Goal: Task Accomplishment & Management: Complete application form

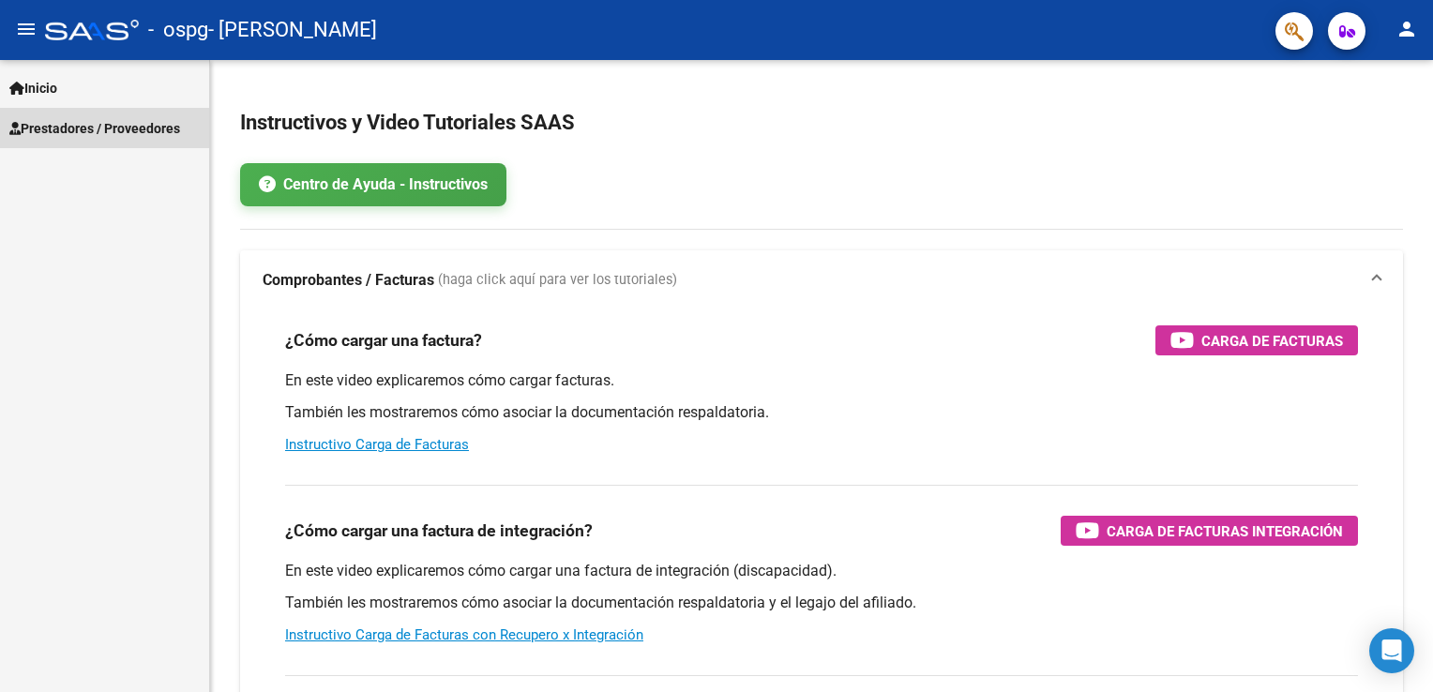
click at [77, 119] on span "Prestadores / Proveedores" at bounding box center [94, 128] width 171 height 21
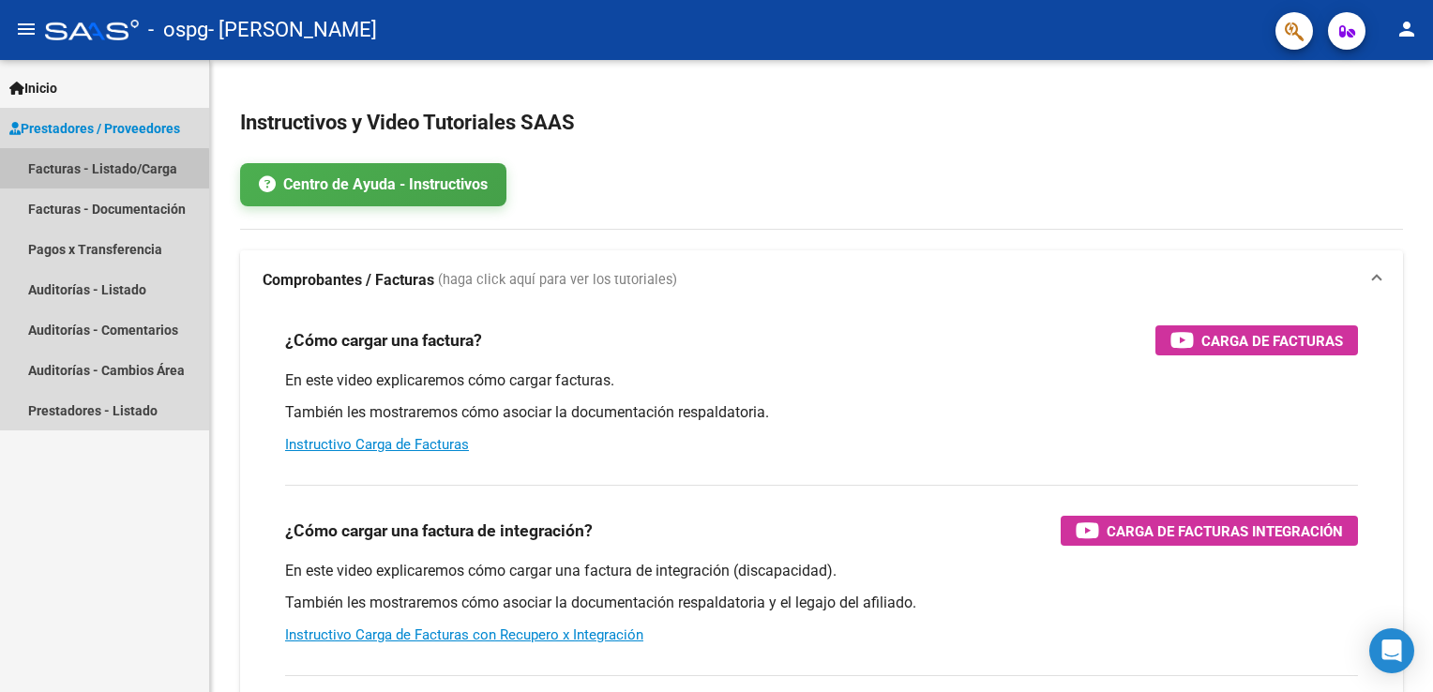
click at [85, 171] on link "Facturas - Listado/Carga" at bounding box center [104, 168] width 209 height 40
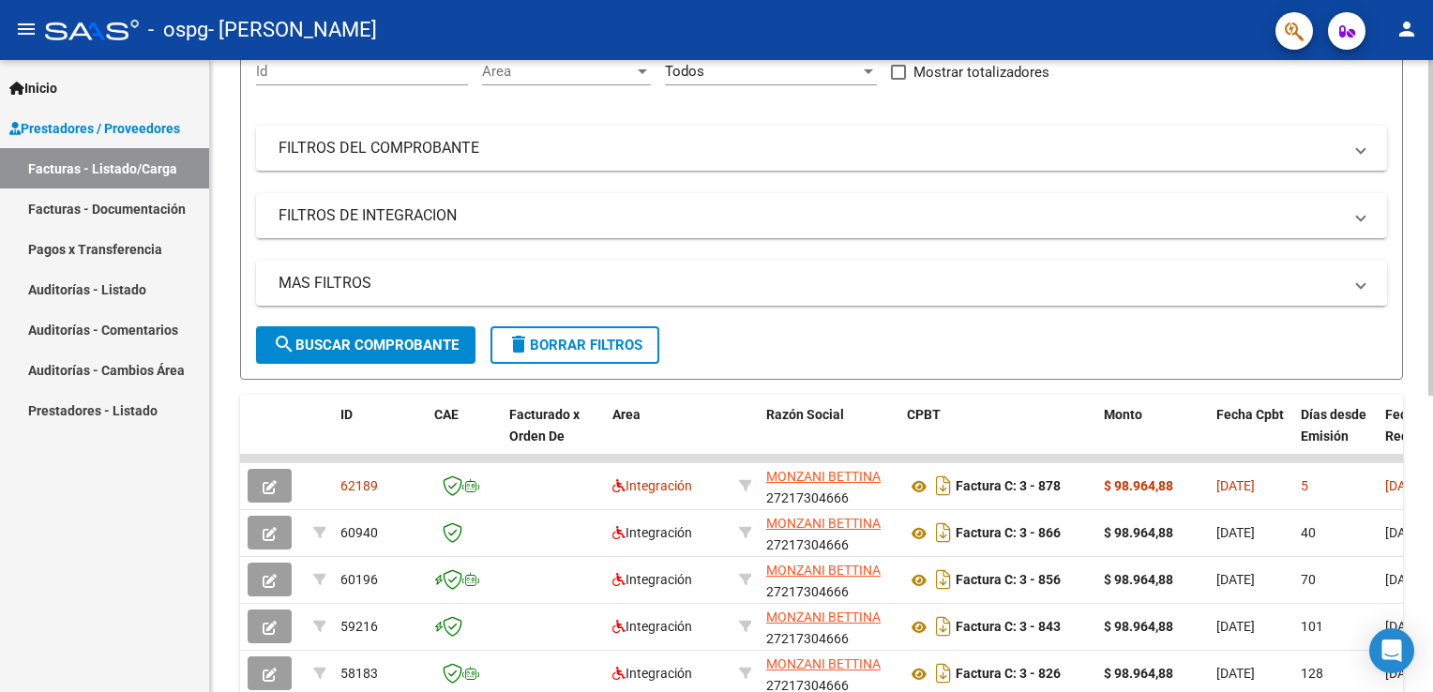
scroll to position [195, 0]
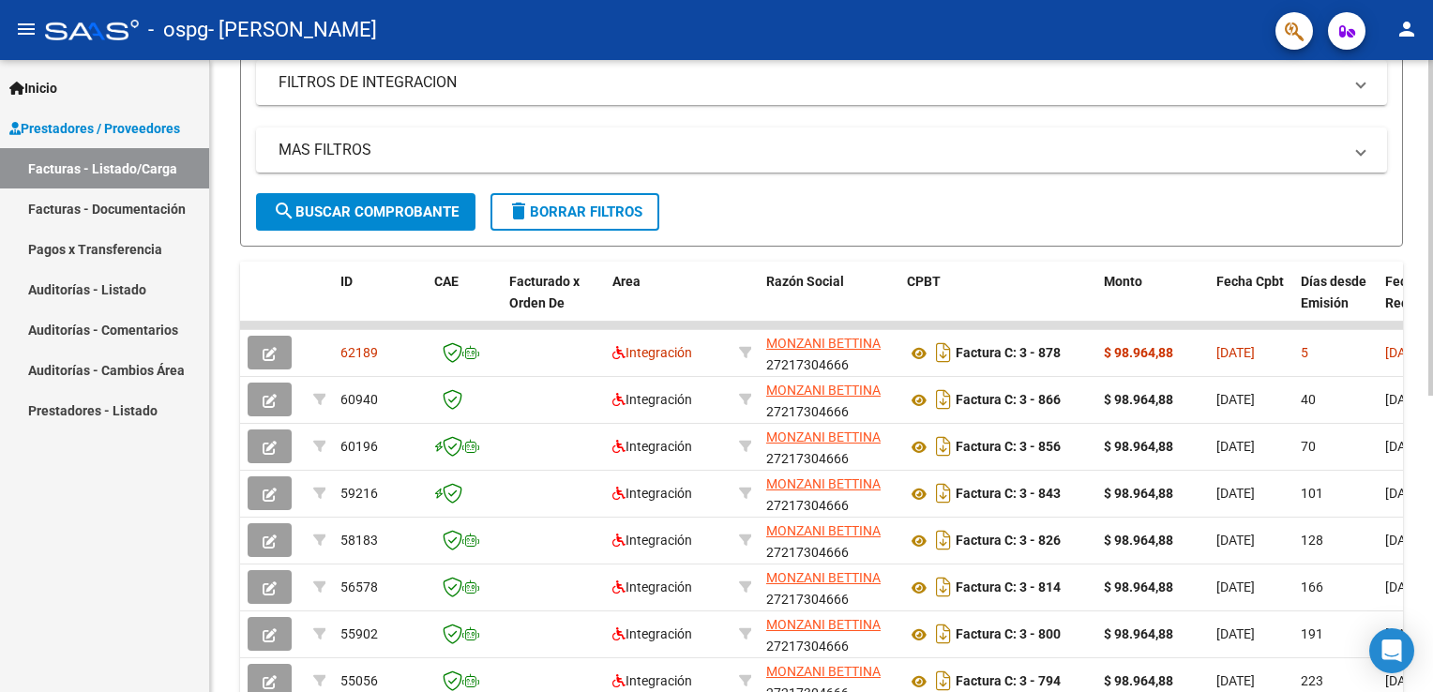
click at [1432, 370] on html "menu - ospg - [PERSON_NAME] person Inicio Instructivos Contacto OS Prestadores …" at bounding box center [716, 346] width 1433 height 692
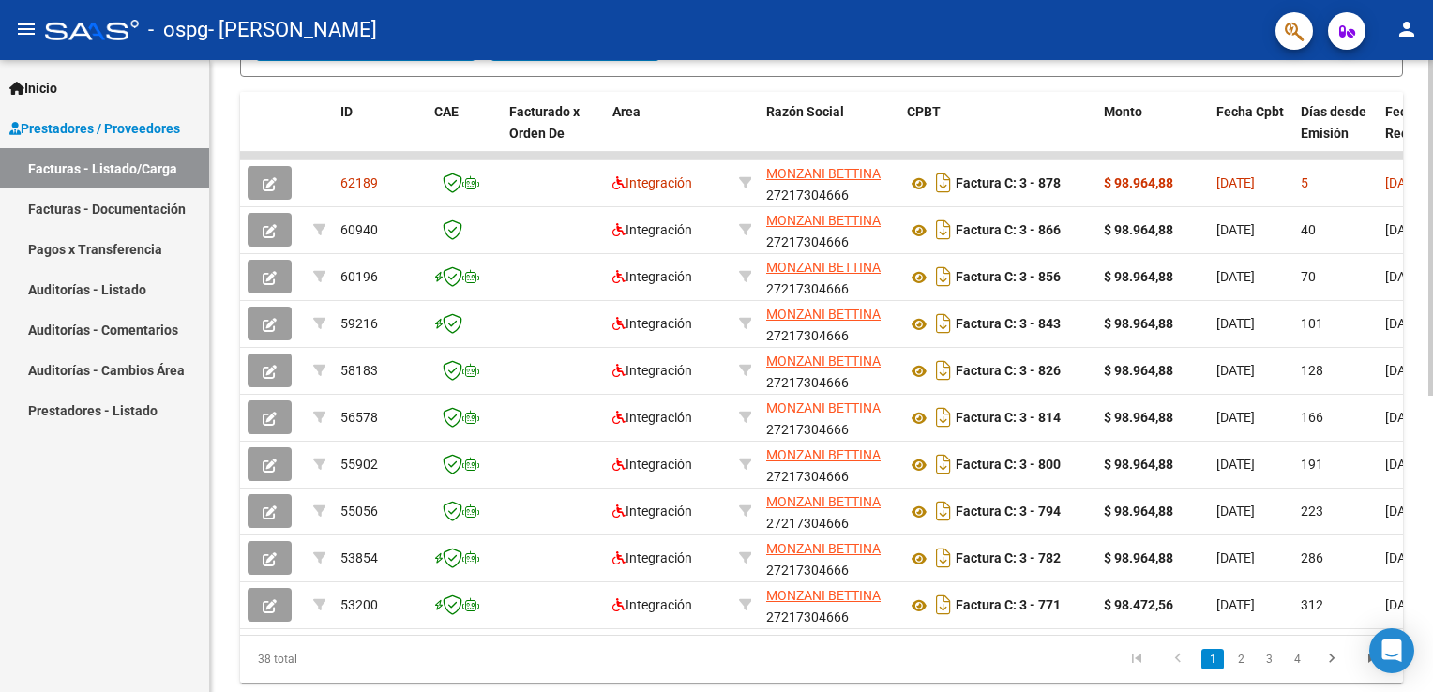
scroll to position [558, 0]
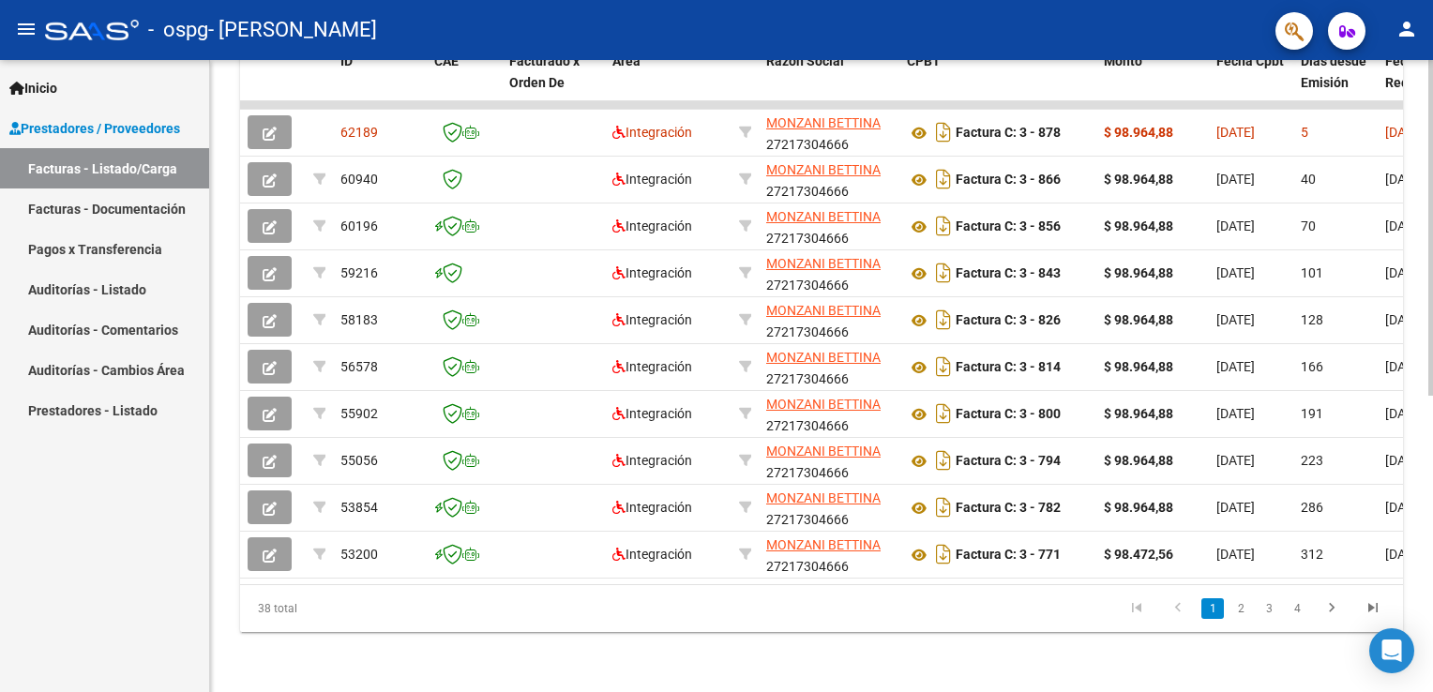
click at [1429, 462] on div at bounding box center [1430, 524] width 5 height 336
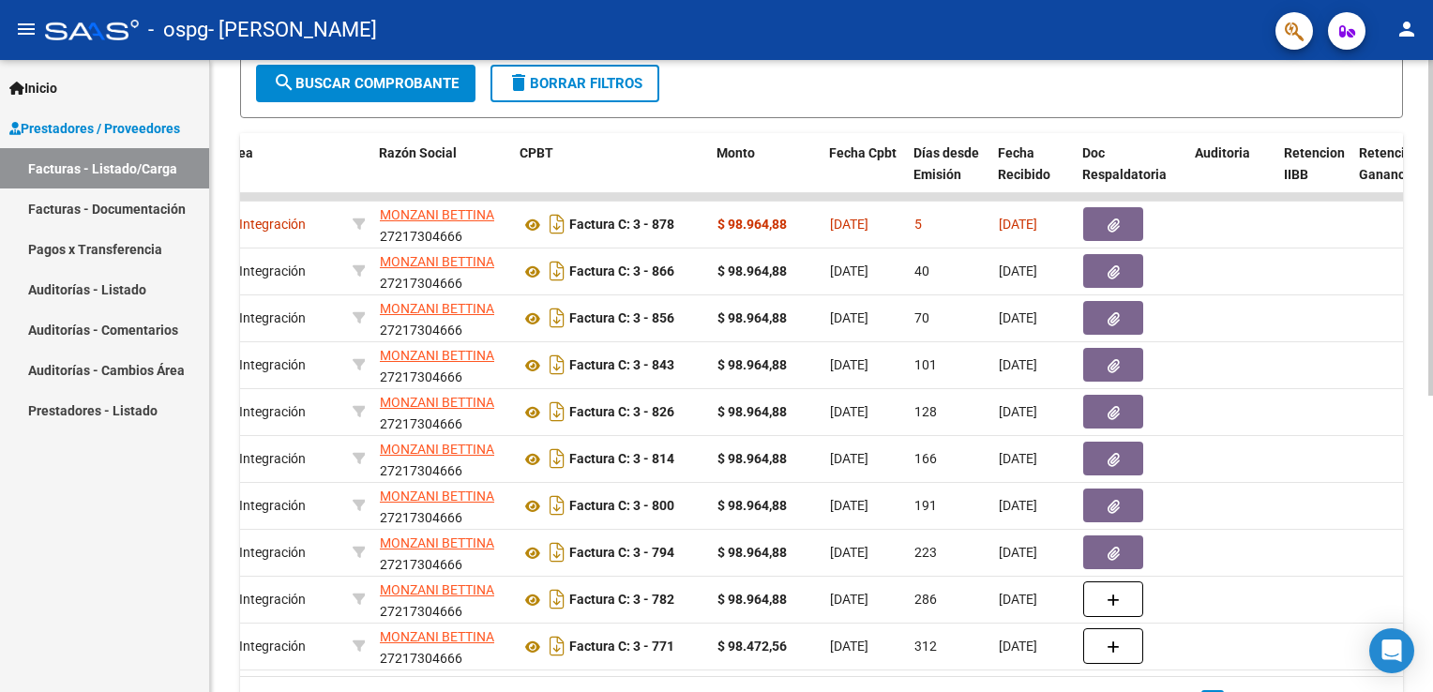
scroll to position [454, 0]
click at [1429, 475] on div at bounding box center [1430, 475] width 5 height 336
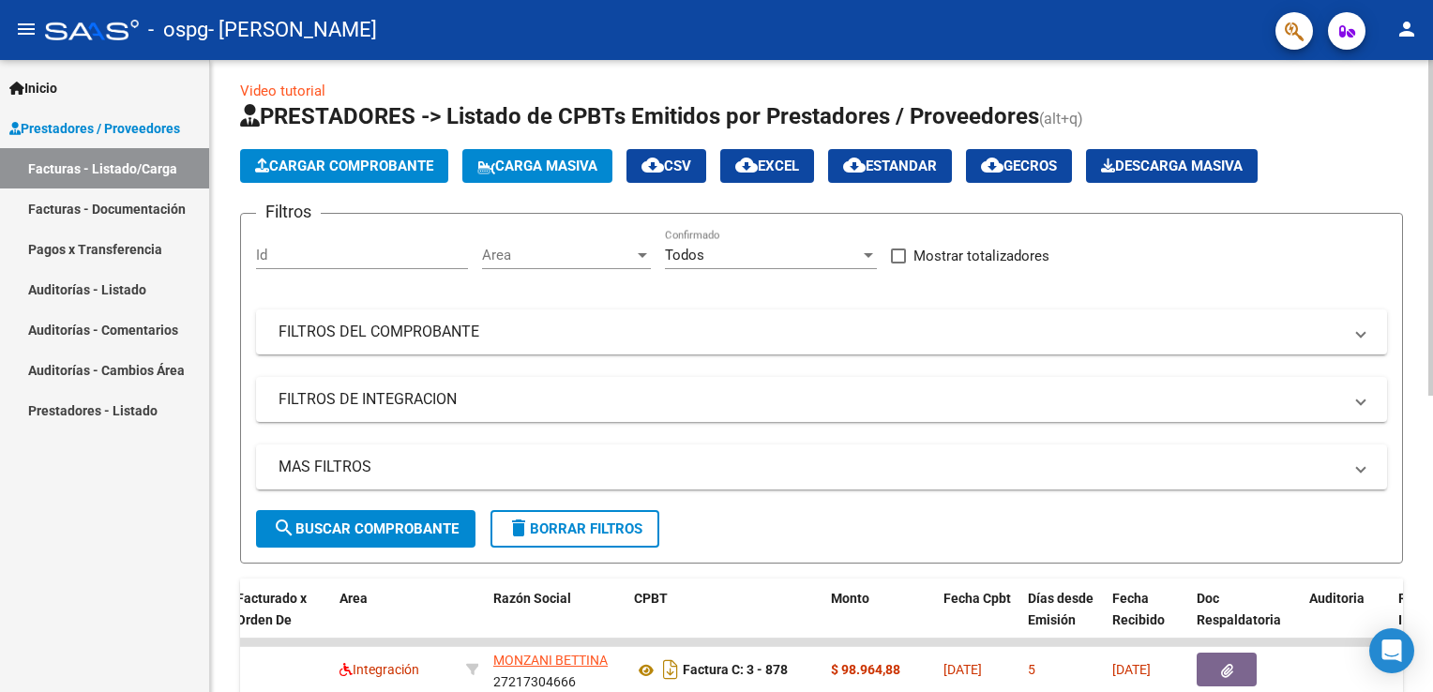
scroll to position [0, 0]
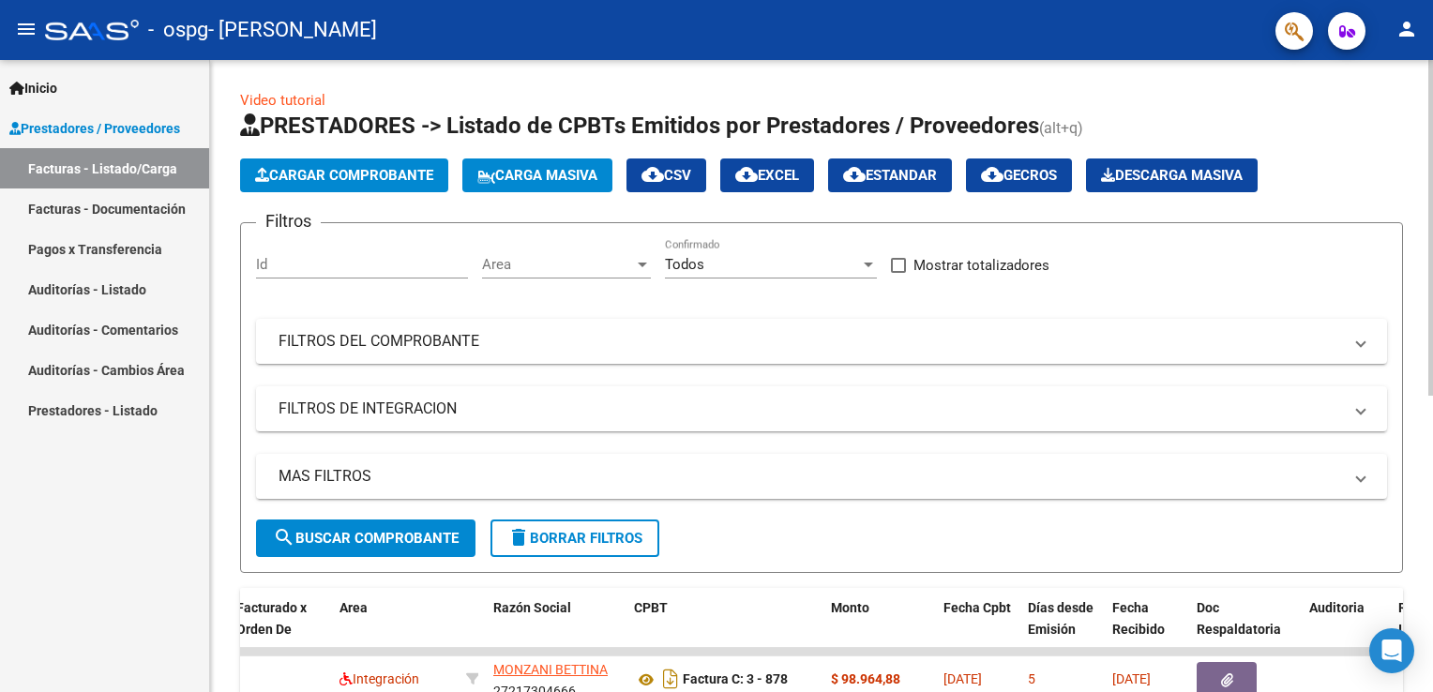
click at [1400, 116] on div "Video tutorial PRESTADORES -> Listado de CPBTs Emitidos por Prestadores / Prove…" at bounding box center [824, 649] width 1228 height 1179
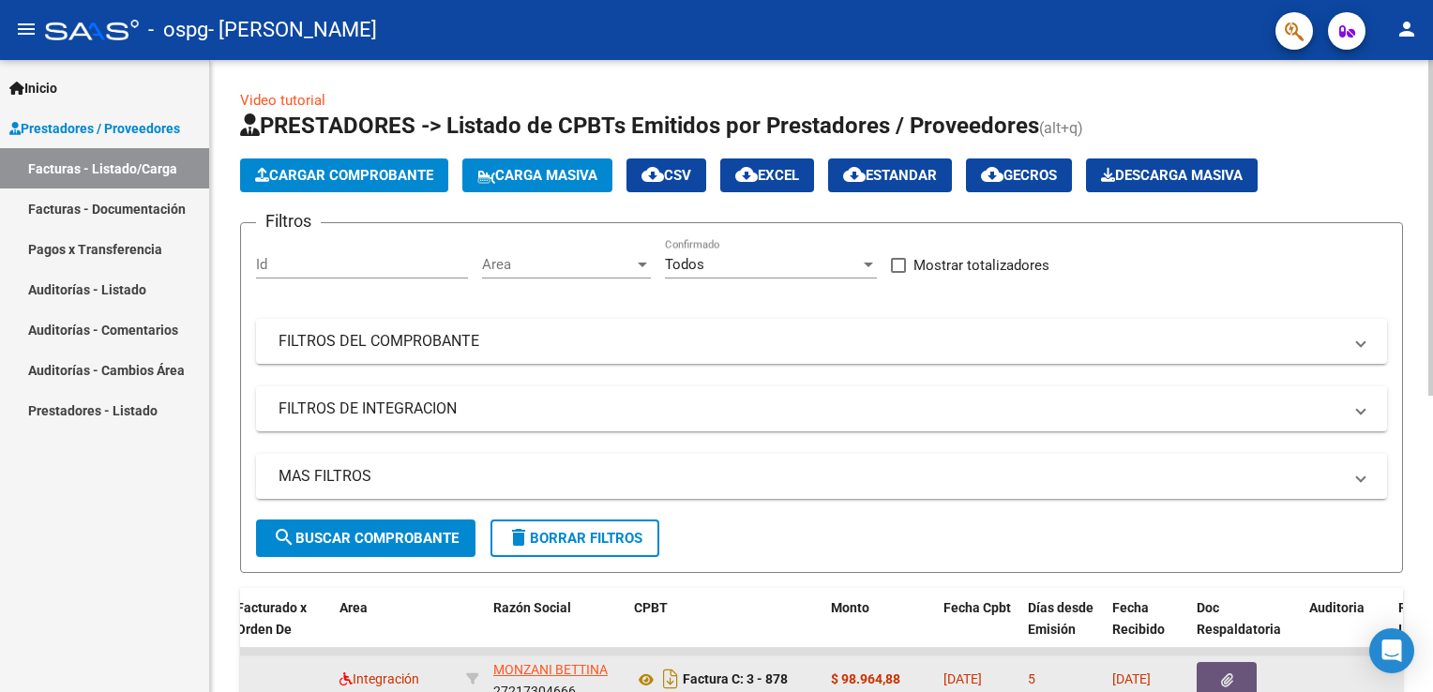
click at [1221, 673] on icon "button" at bounding box center [1227, 680] width 12 height 14
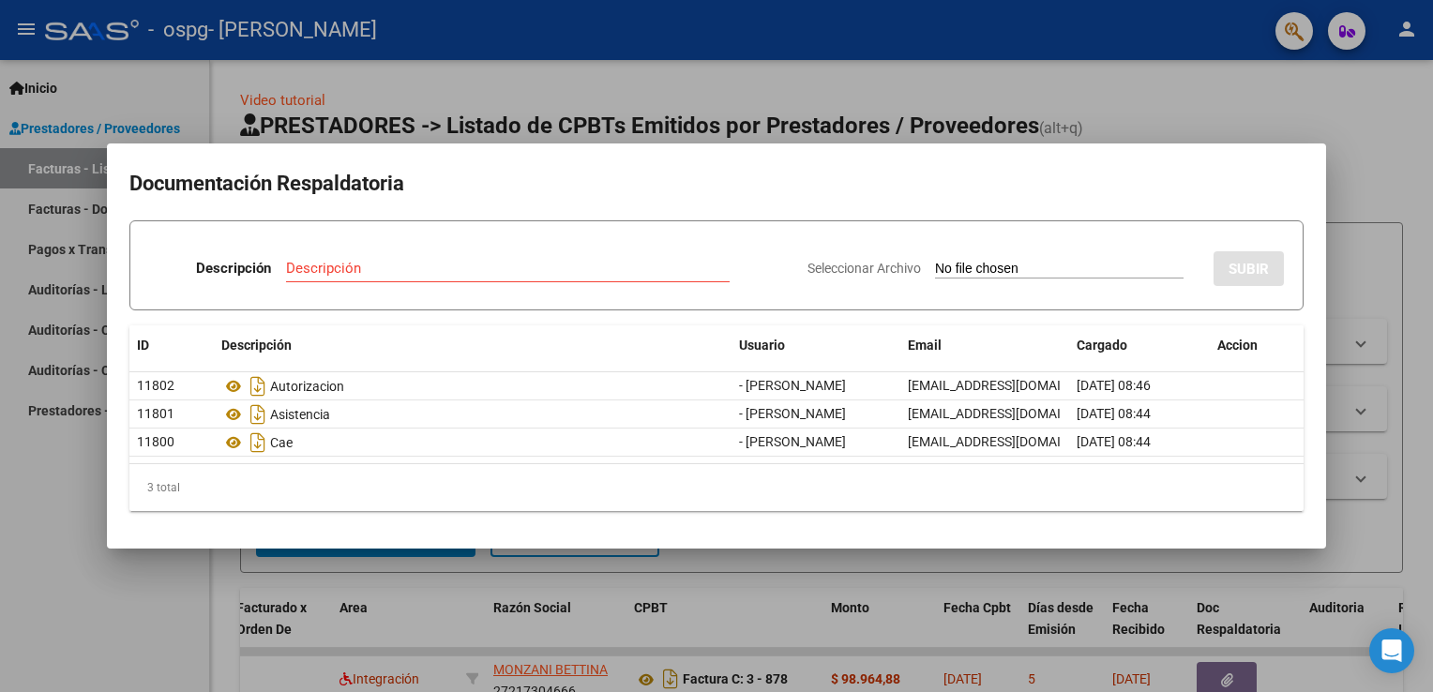
click at [1423, 120] on div at bounding box center [716, 346] width 1433 height 692
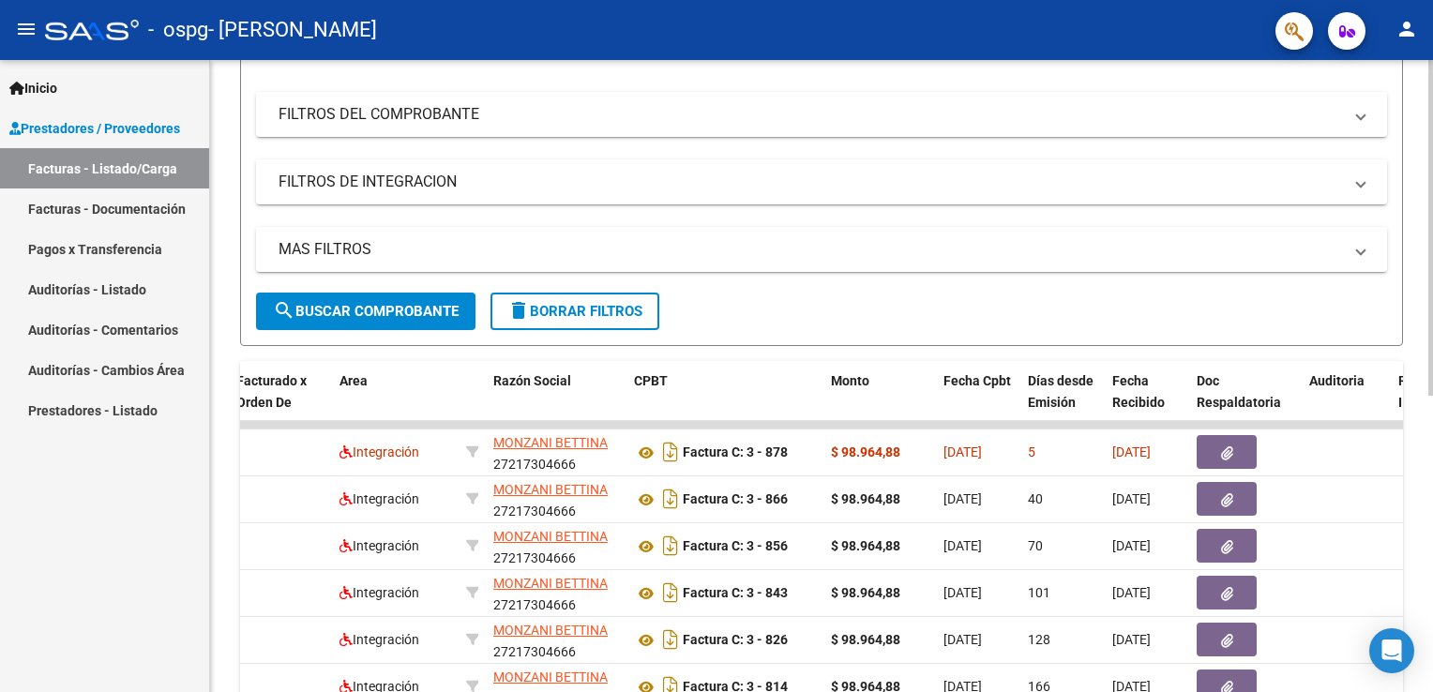
scroll to position [225, 0]
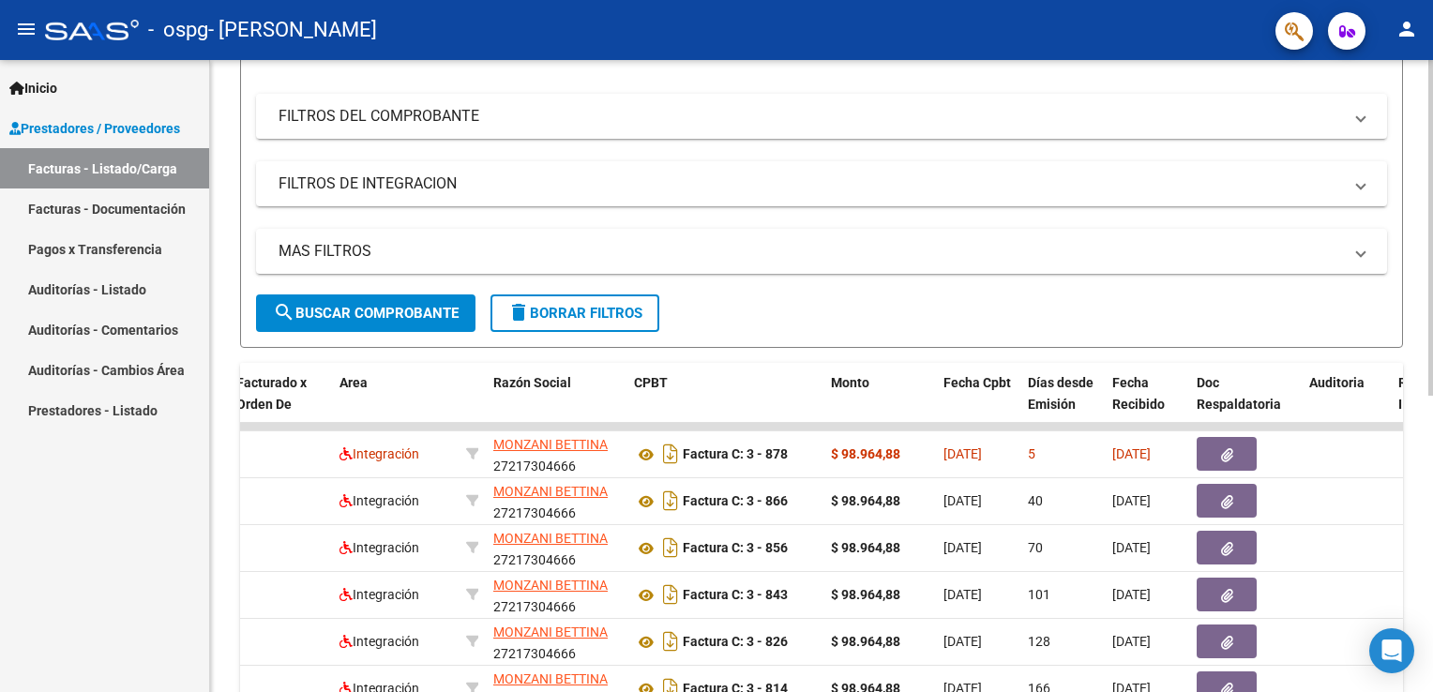
click at [1432, 505] on div at bounding box center [1430, 350] width 5 height 336
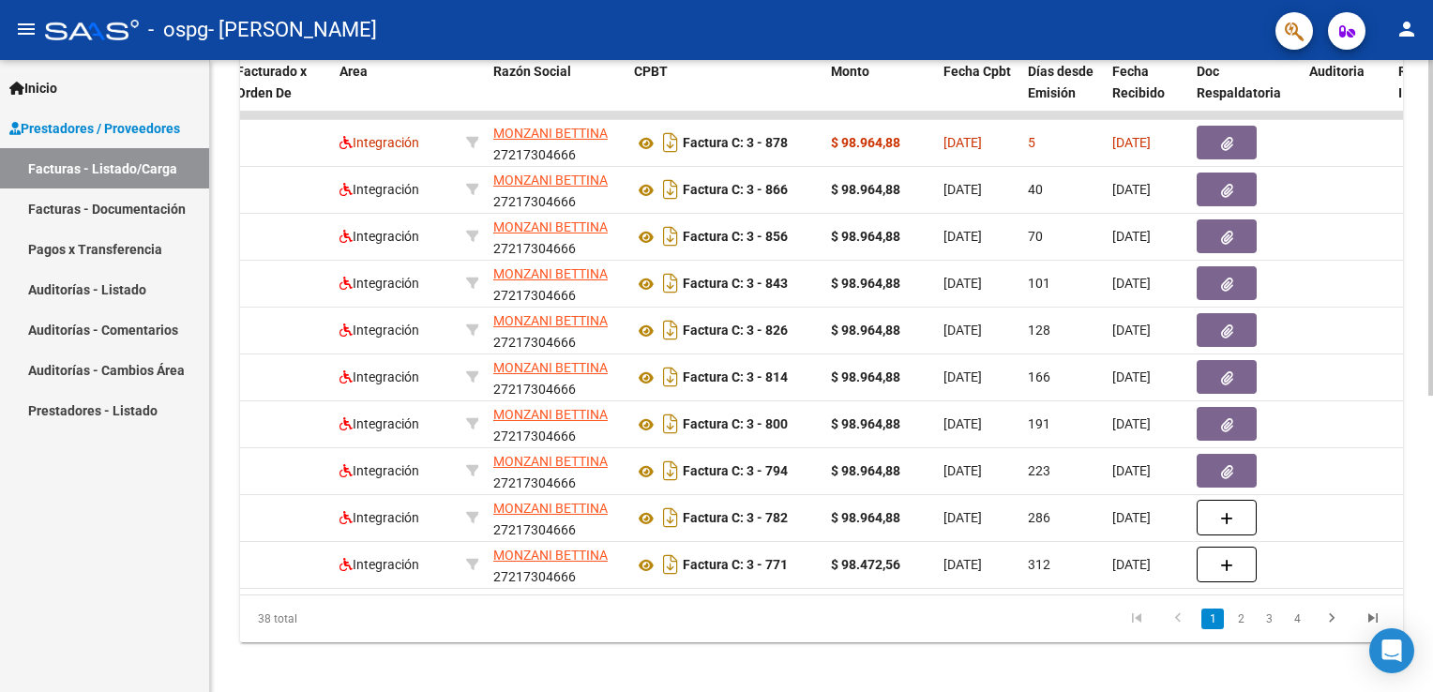
scroll to position [558, 0]
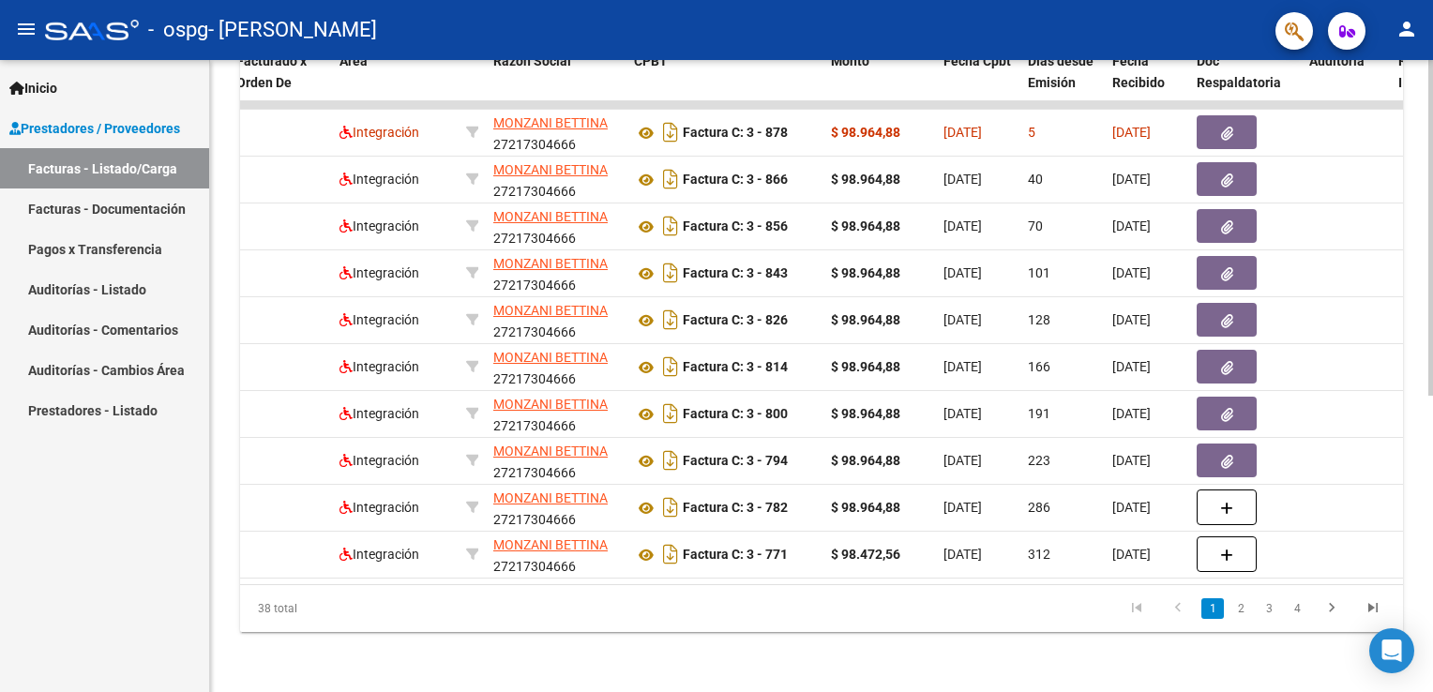
click at [1432, 691] on html "menu - ospg - [PERSON_NAME] person Inicio Instructivos Contacto OS Prestadores …" at bounding box center [716, 346] width 1433 height 692
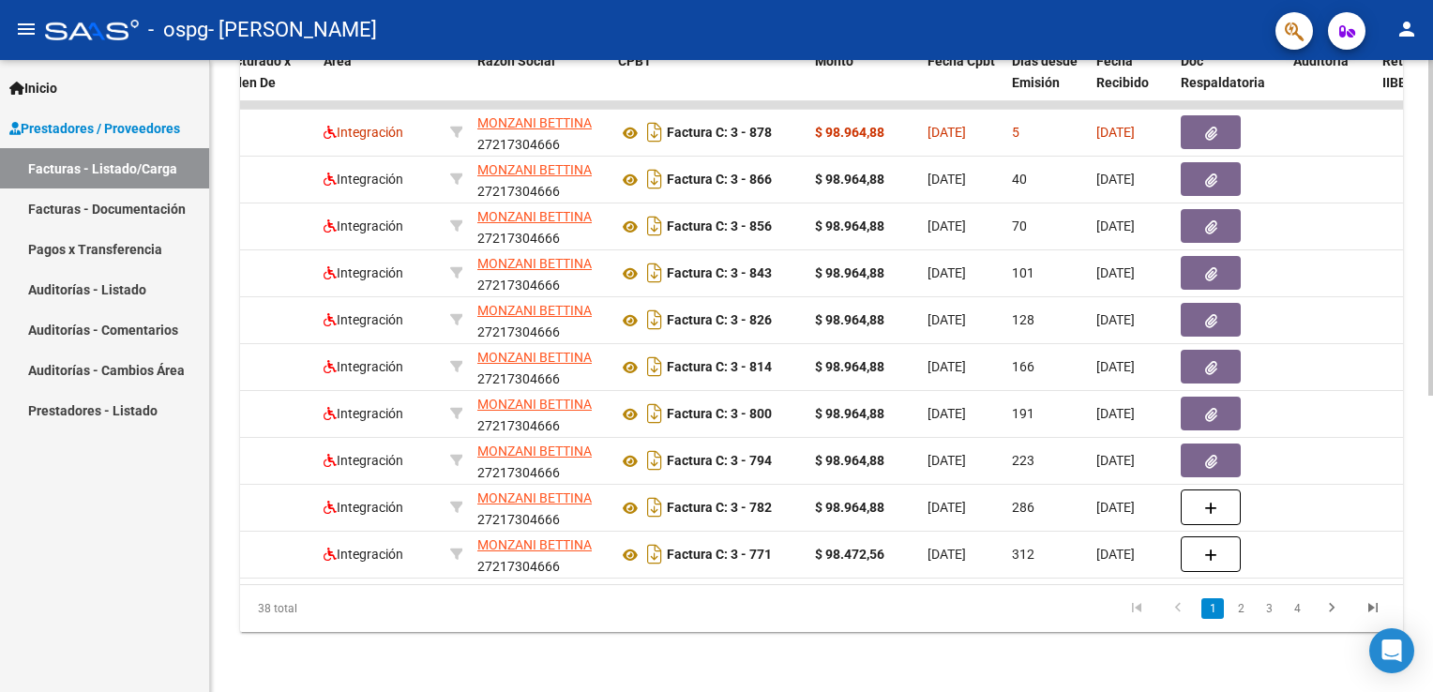
scroll to position [0, 0]
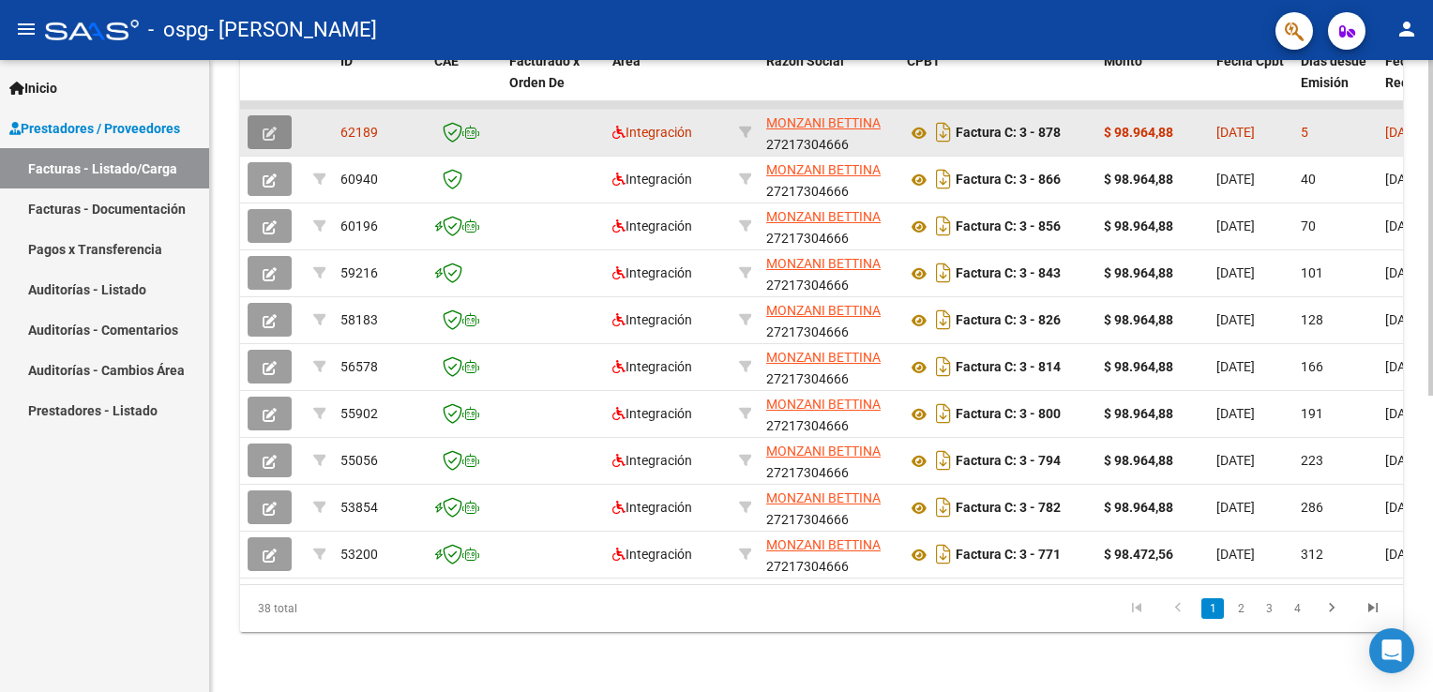
click at [265, 124] on span "button" at bounding box center [270, 132] width 14 height 17
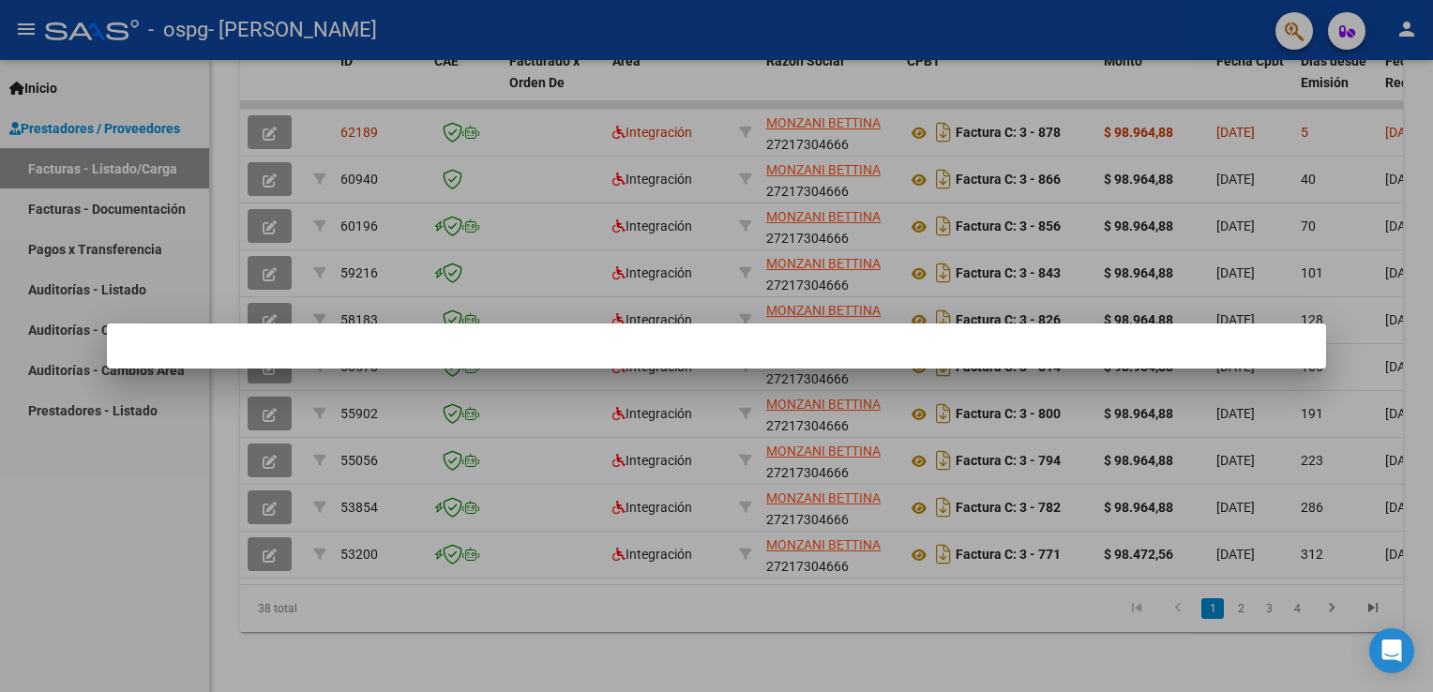
click at [267, 119] on div at bounding box center [716, 346] width 1433 height 692
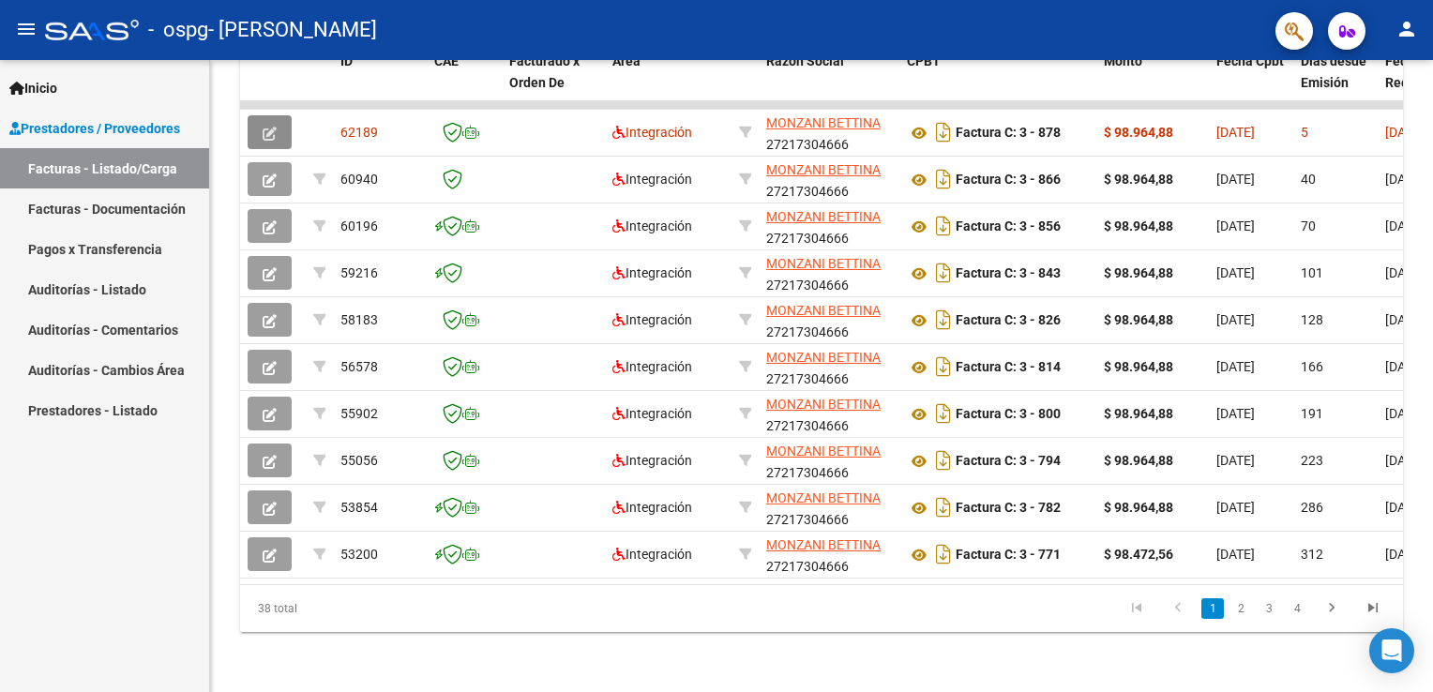
click at [267, 127] on icon "button" at bounding box center [270, 134] width 14 height 14
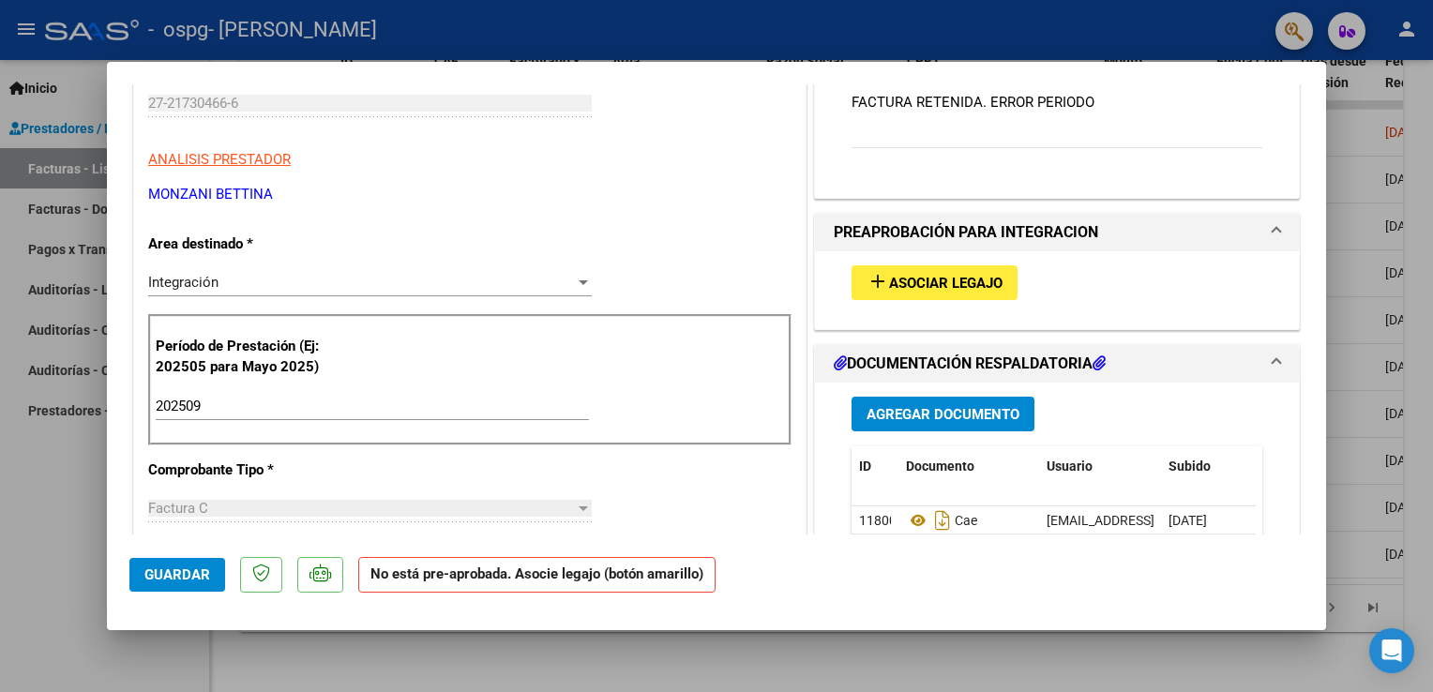
scroll to position [266, 0]
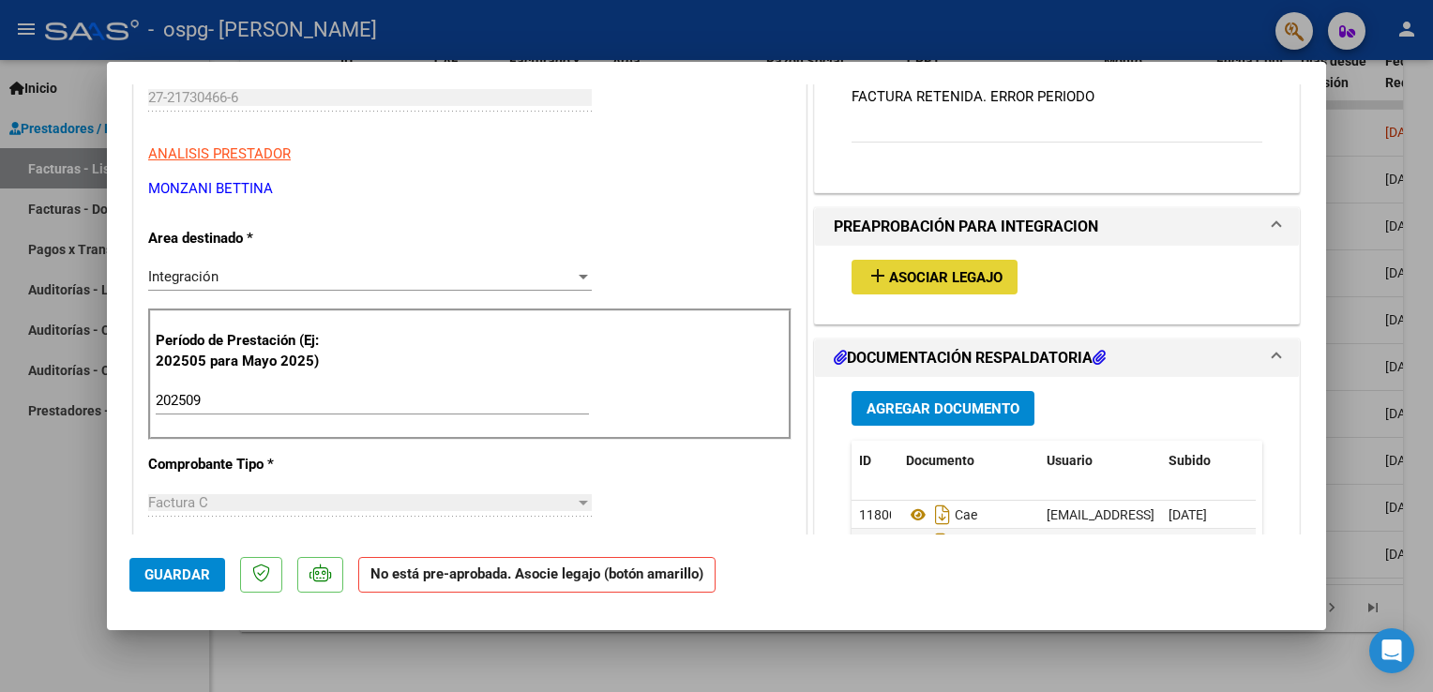
click at [917, 276] on span "Asociar Legajo" at bounding box center [945, 277] width 113 height 17
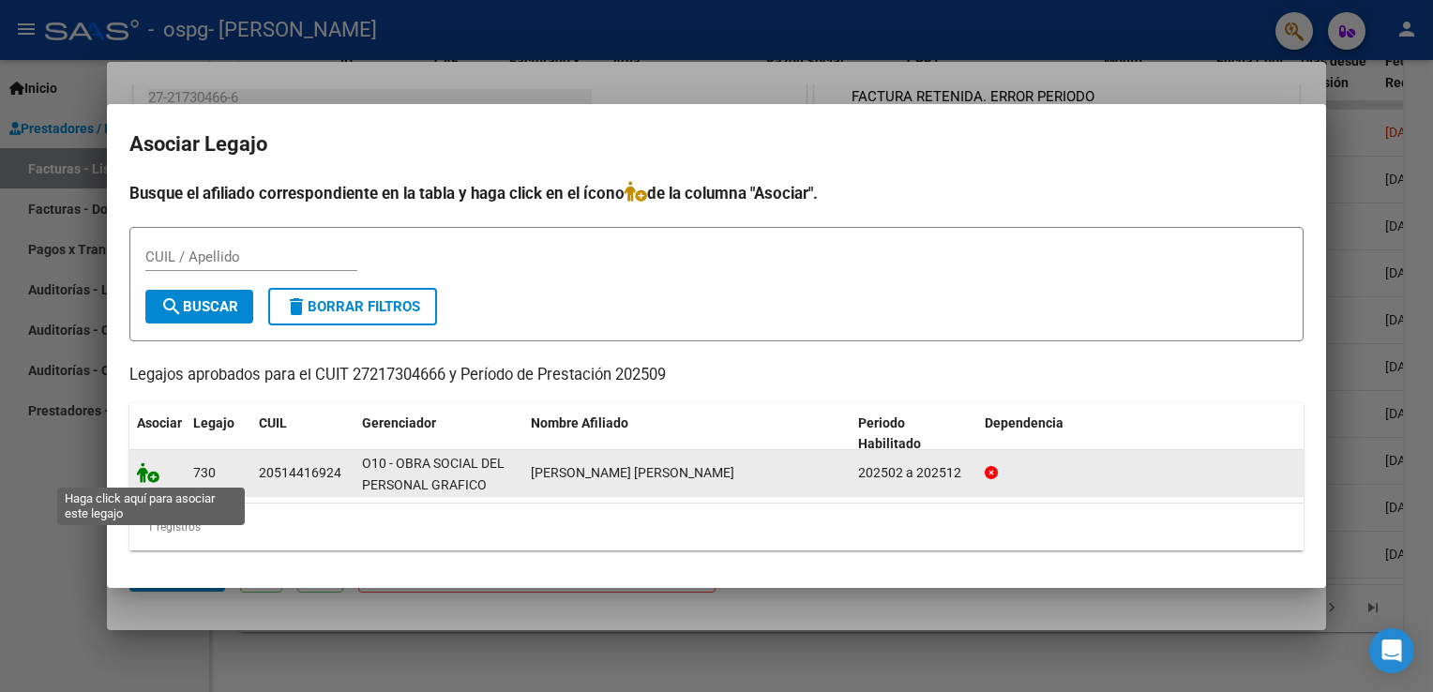
click at [146, 467] on icon at bounding box center [148, 472] width 23 height 21
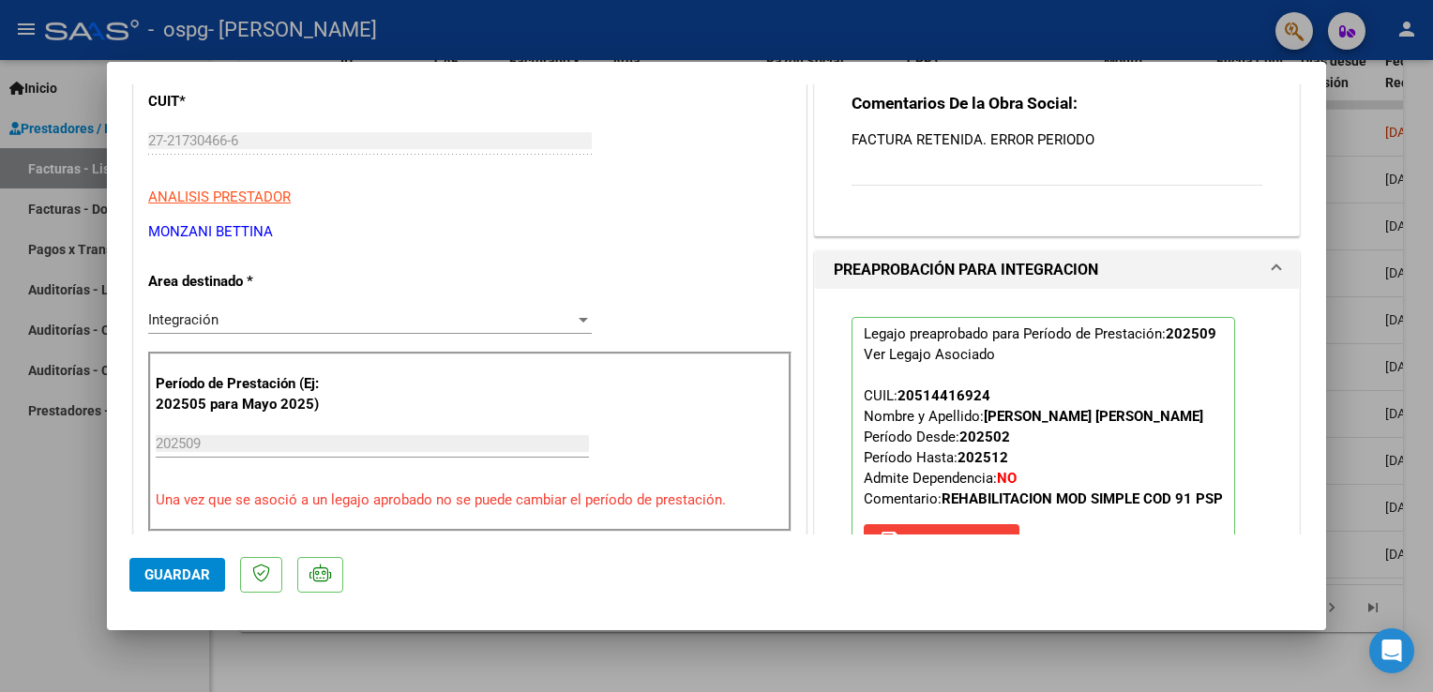
scroll to position [339, 0]
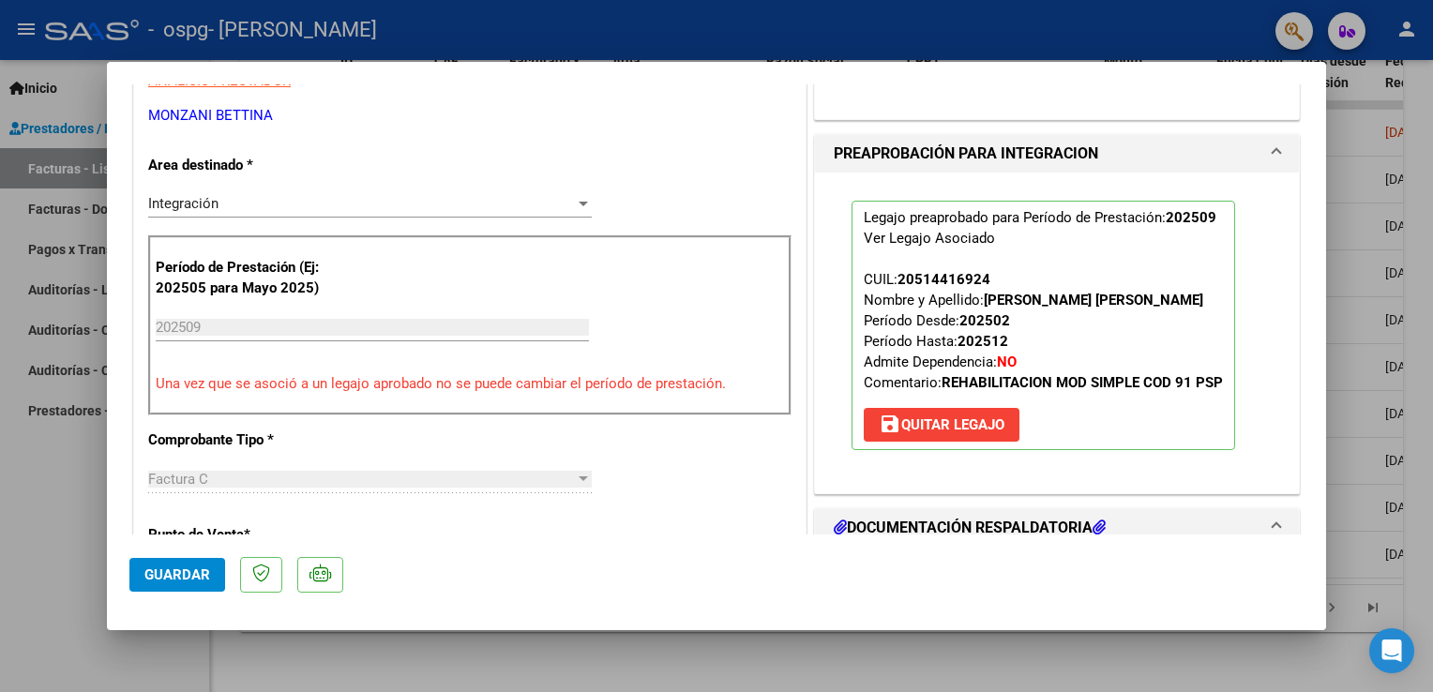
click at [577, 205] on div at bounding box center [583, 203] width 17 height 15
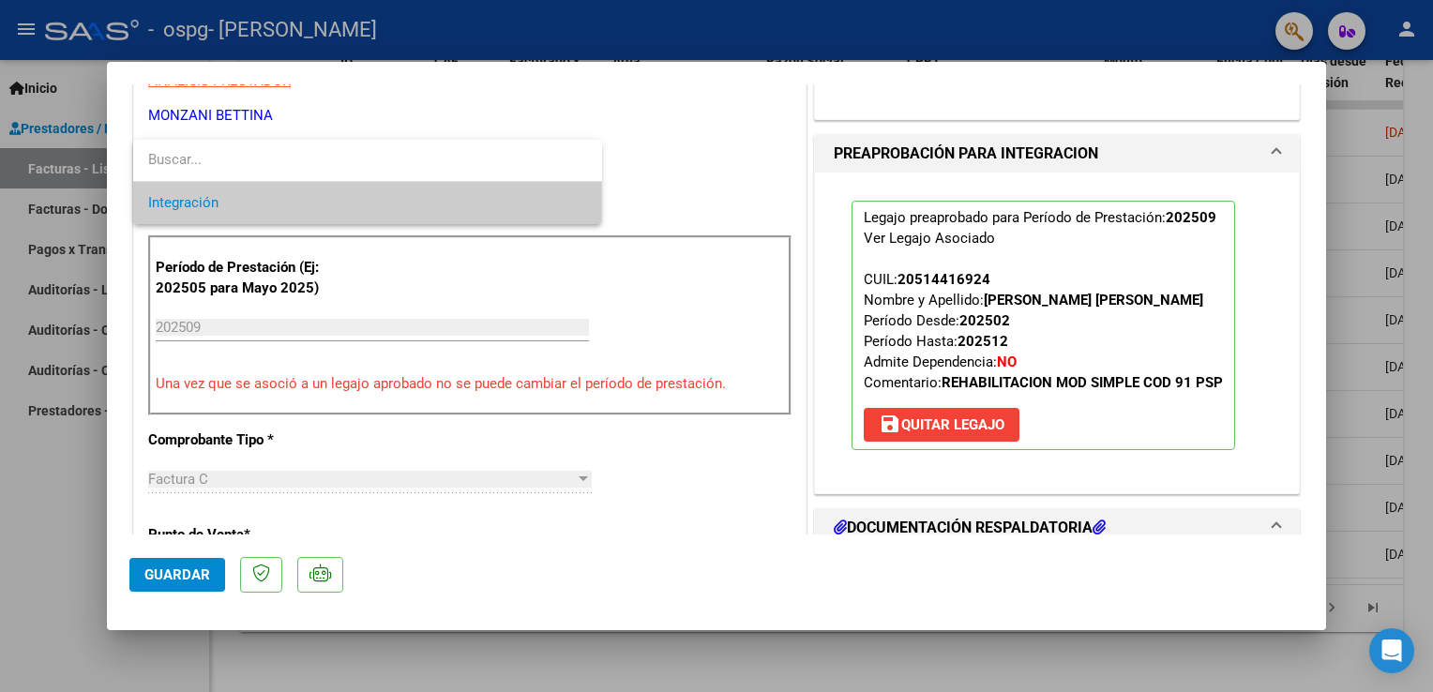
click at [574, 474] on div at bounding box center [716, 346] width 1433 height 692
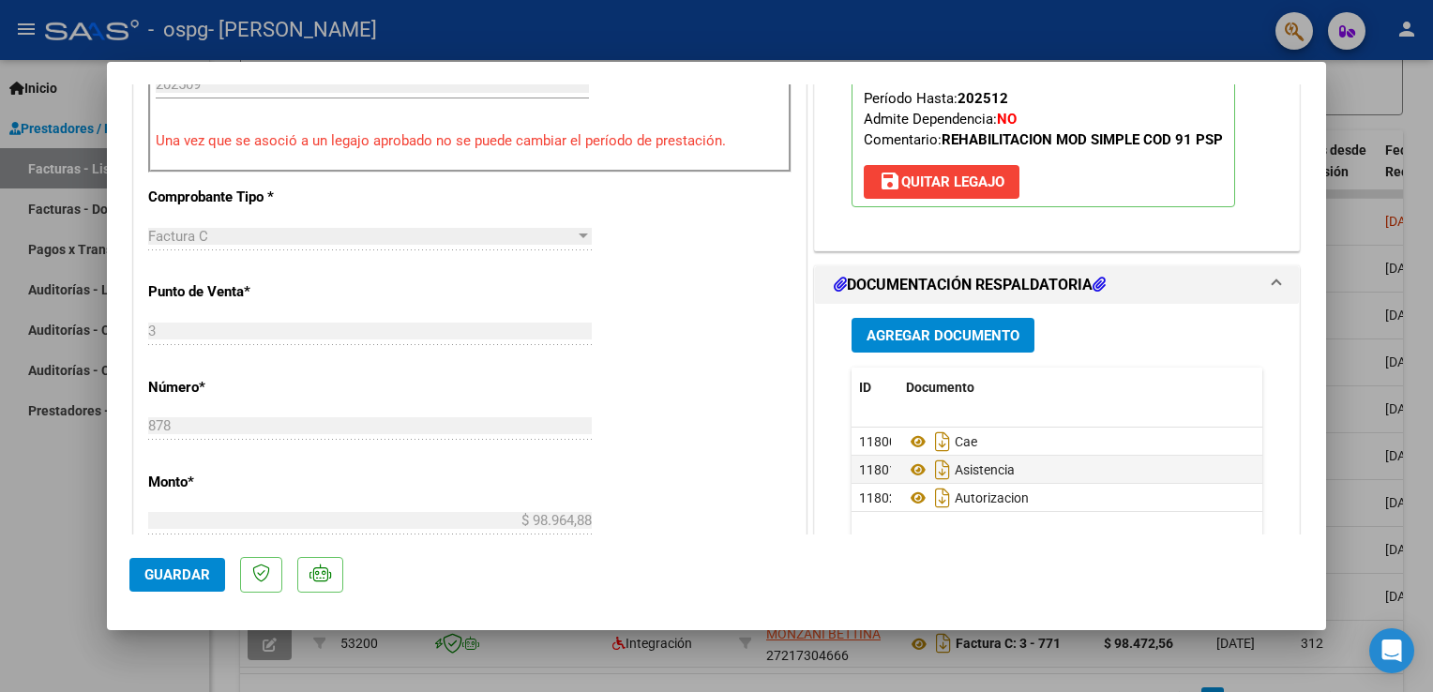
scroll to position [0, 0]
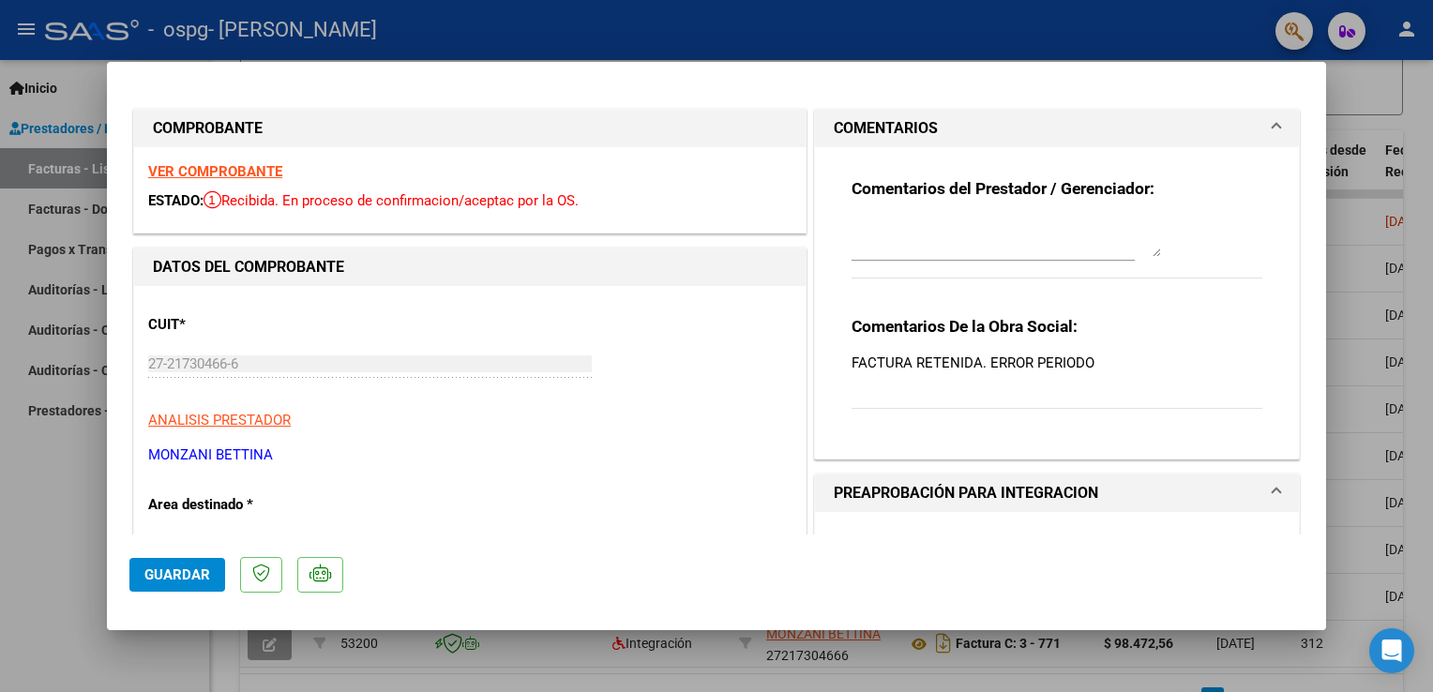
click at [45, 480] on div at bounding box center [716, 346] width 1433 height 692
type input "$ 0,00"
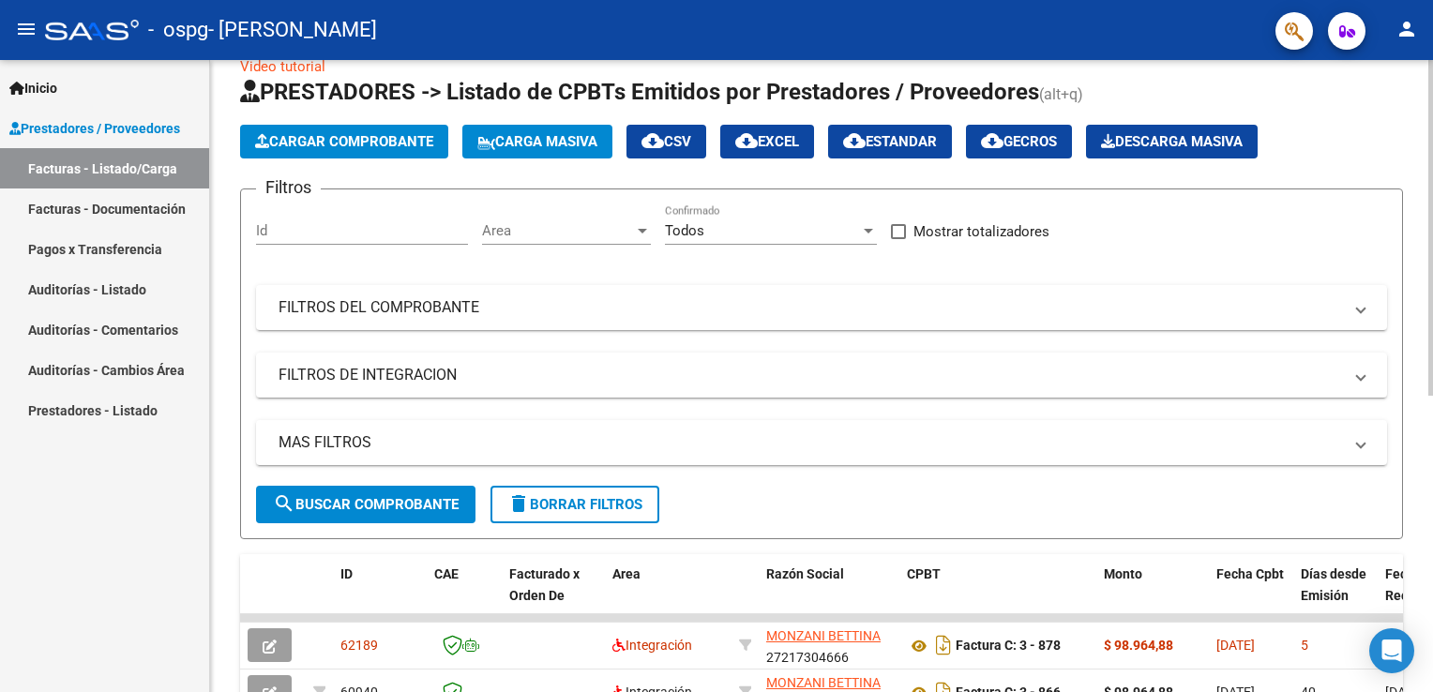
scroll to position [19, 0]
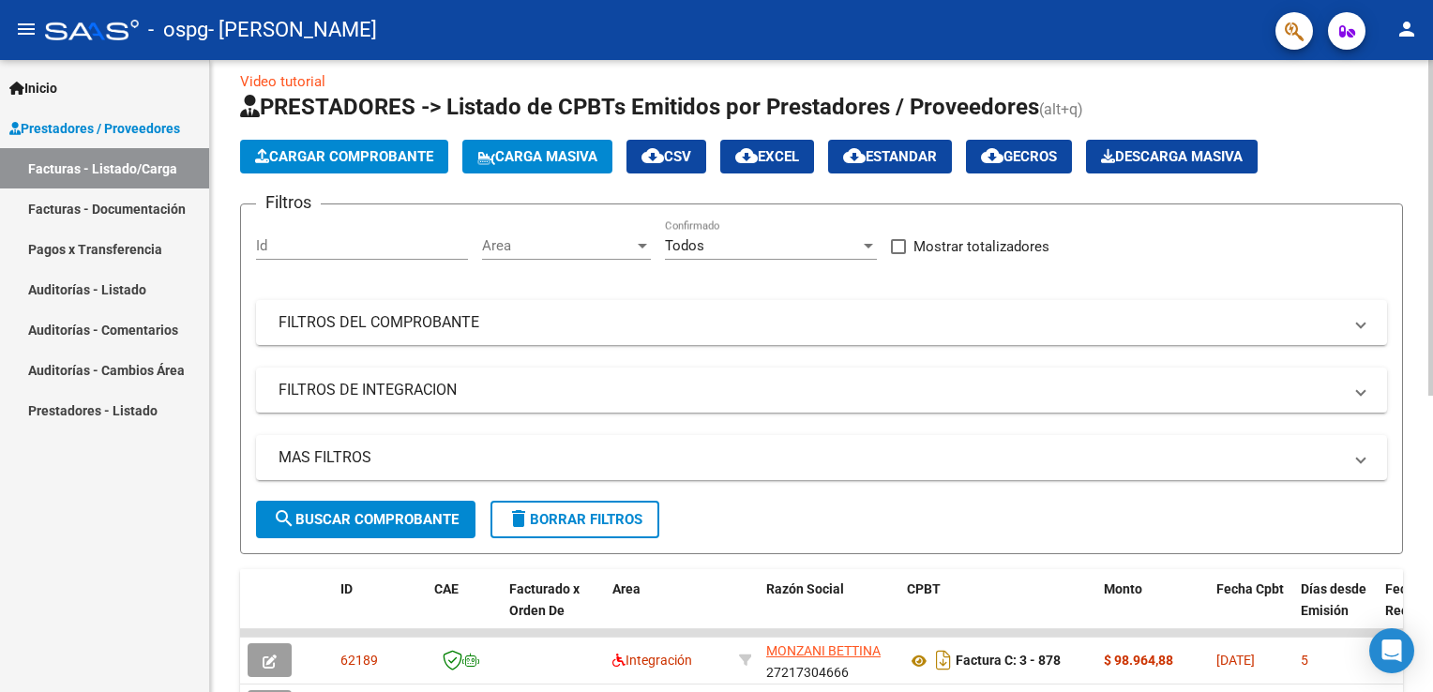
click at [1432, 93] on div at bounding box center [1430, 238] width 5 height 336
click at [318, 152] on span "Cargar Comprobante" at bounding box center [344, 156] width 178 height 17
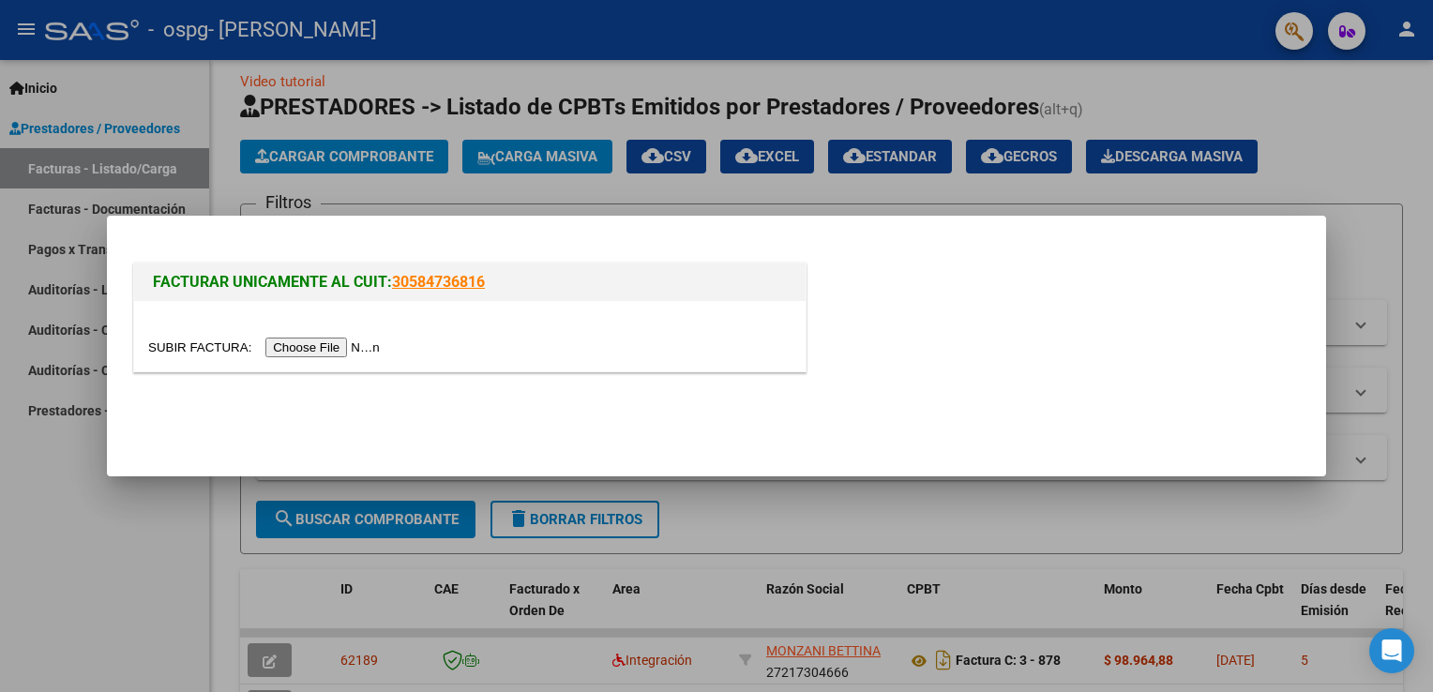
click at [307, 344] on input "file" at bounding box center [266, 348] width 237 height 20
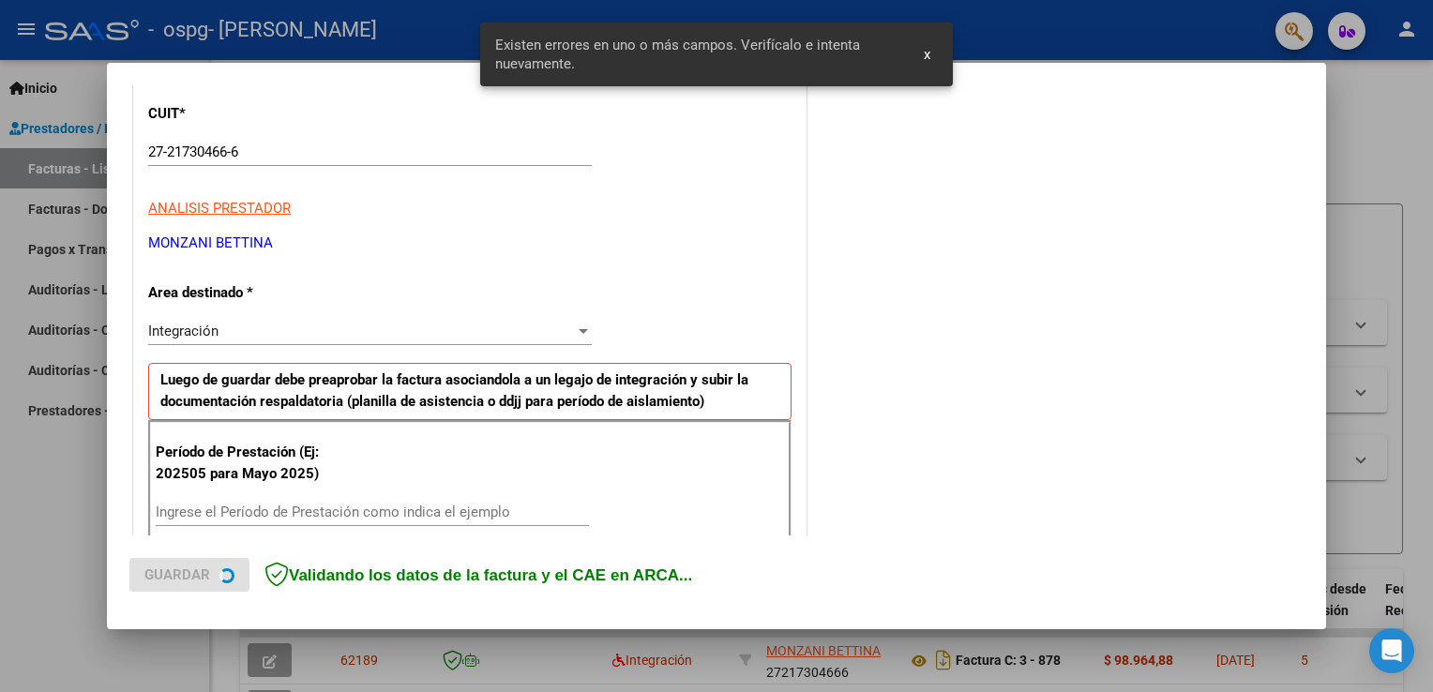
scroll to position [427, 0]
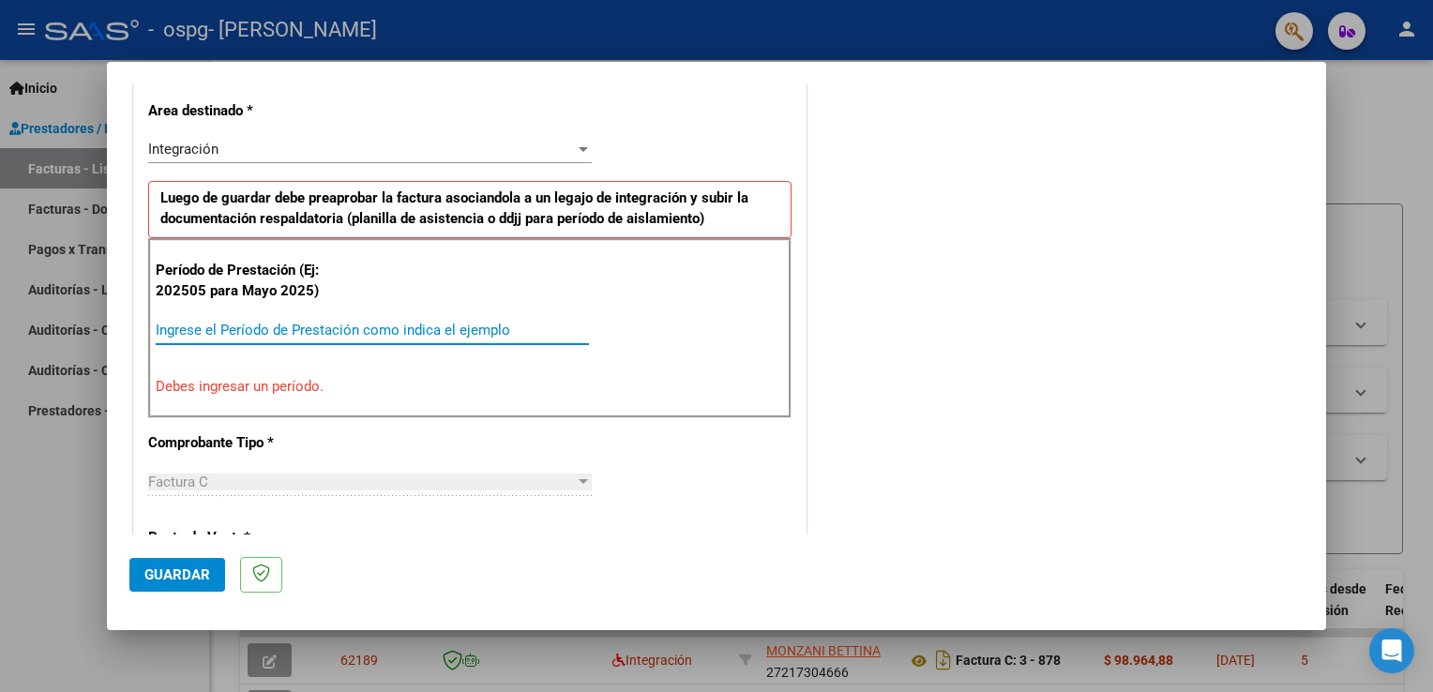
click at [241, 332] on input "Ingrese el Período de Prestación como indica el ejemplo" at bounding box center [372, 330] width 433 height 17
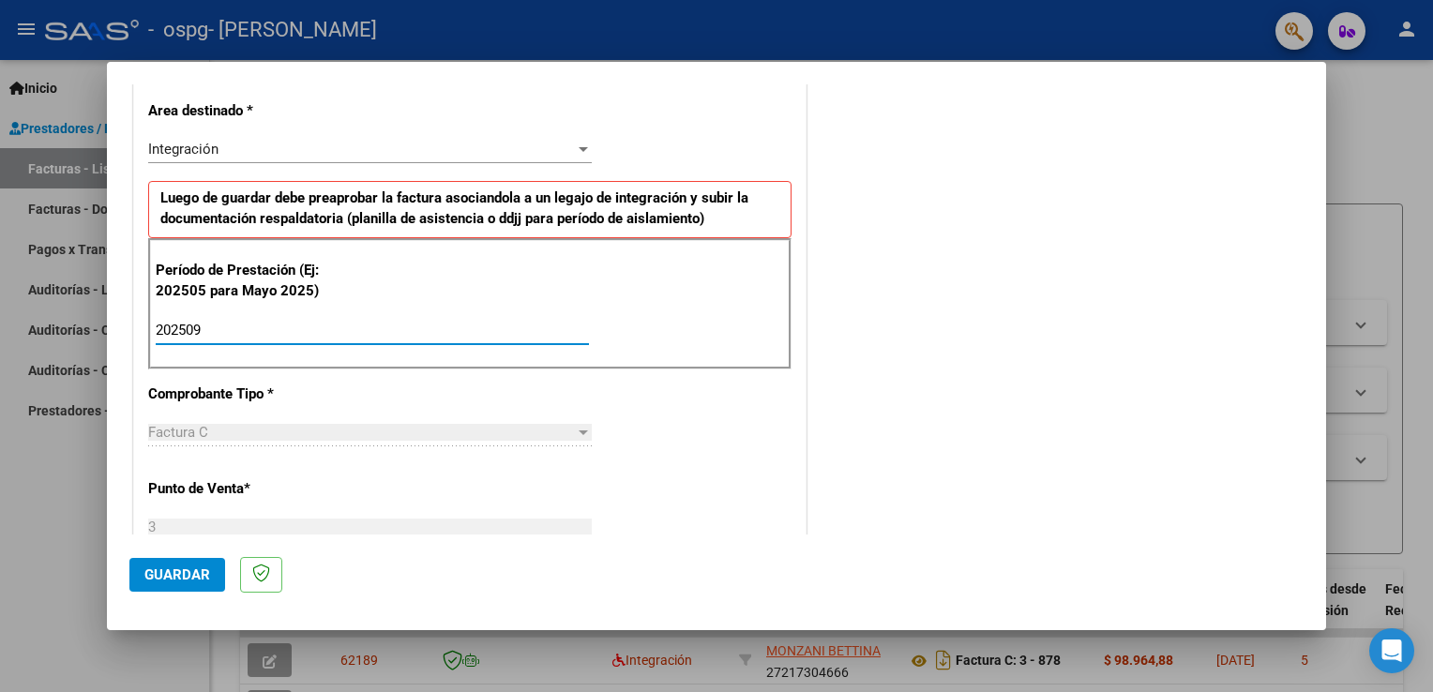
type input "202509"
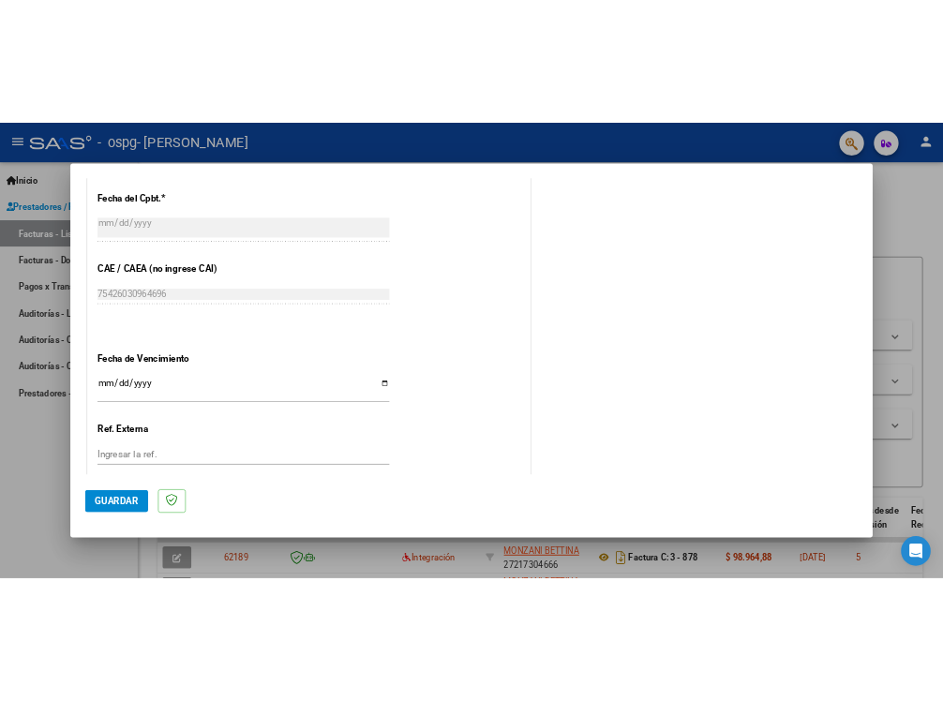
scroll to position [1100, 0]
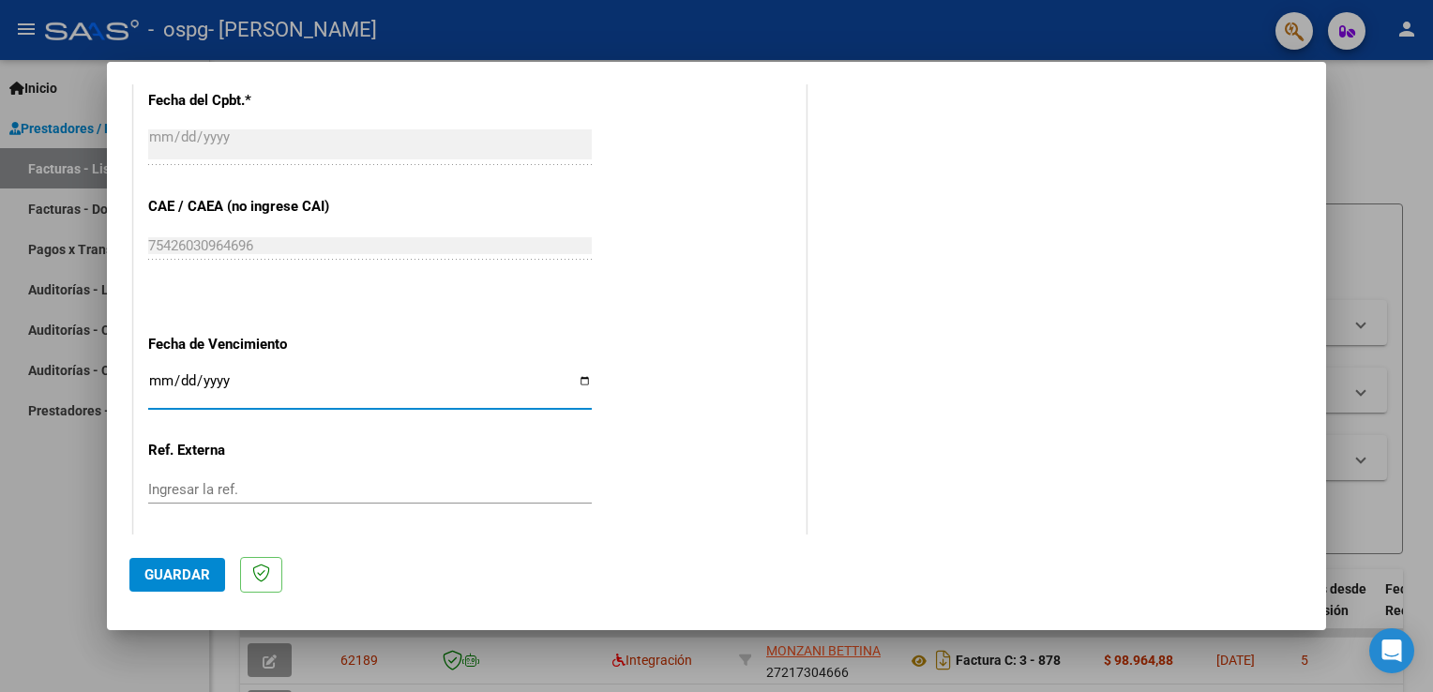
click at [161, 377] on input "Ingresar la fecha" at bounding box center [370, 388] width 444 height 30
type input "[DATE]"
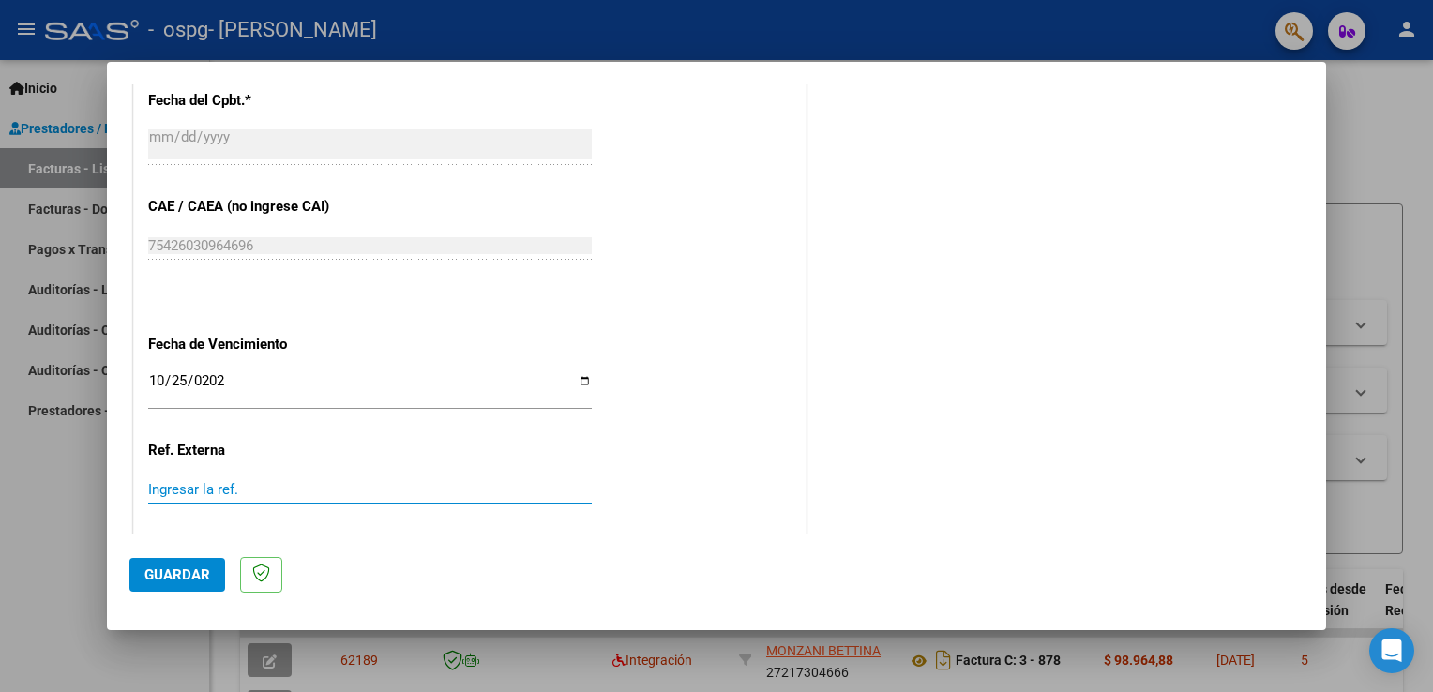
click at [176, 483] on input "Ingresar la ref." at bounding box center [370, 489] width 444 height 17
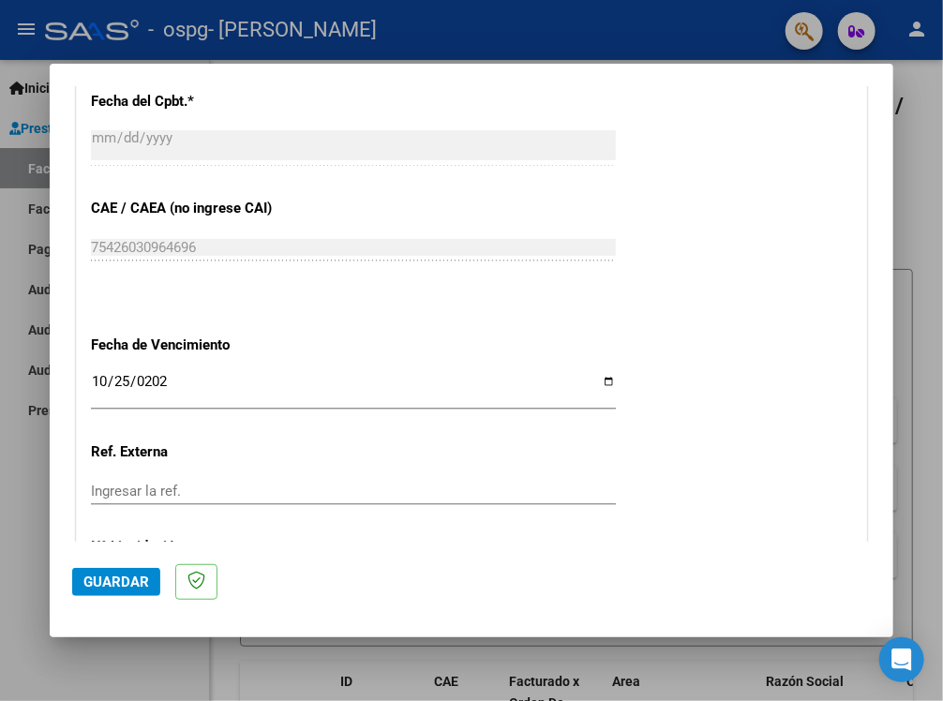
scroll to position [1249, 0]
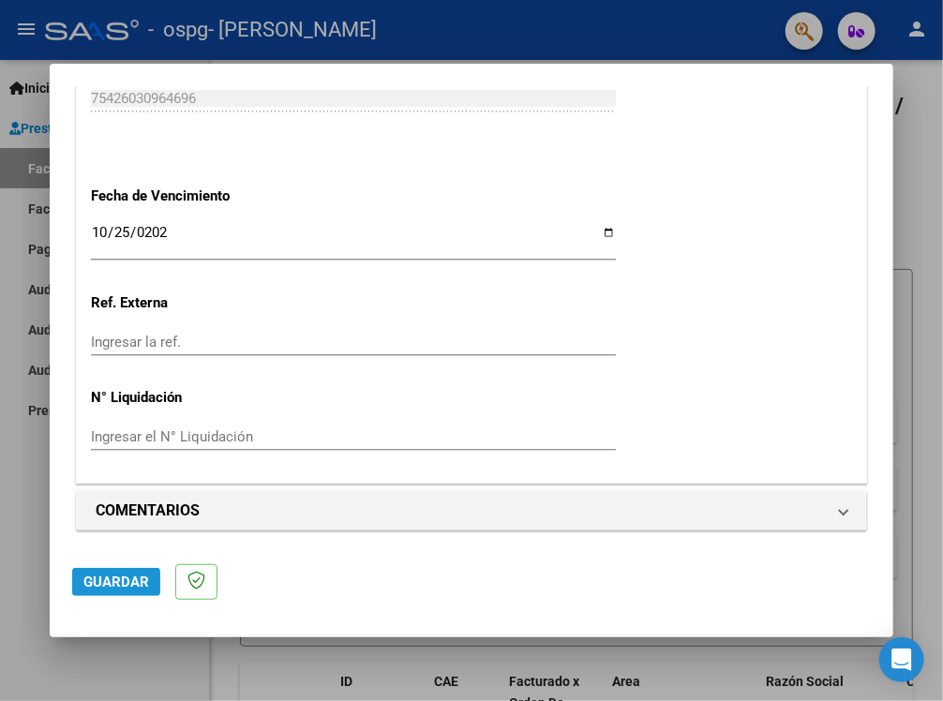
click at [83, 576] on span "Guardar" at bounding box center [116, 582] width 66 height 17
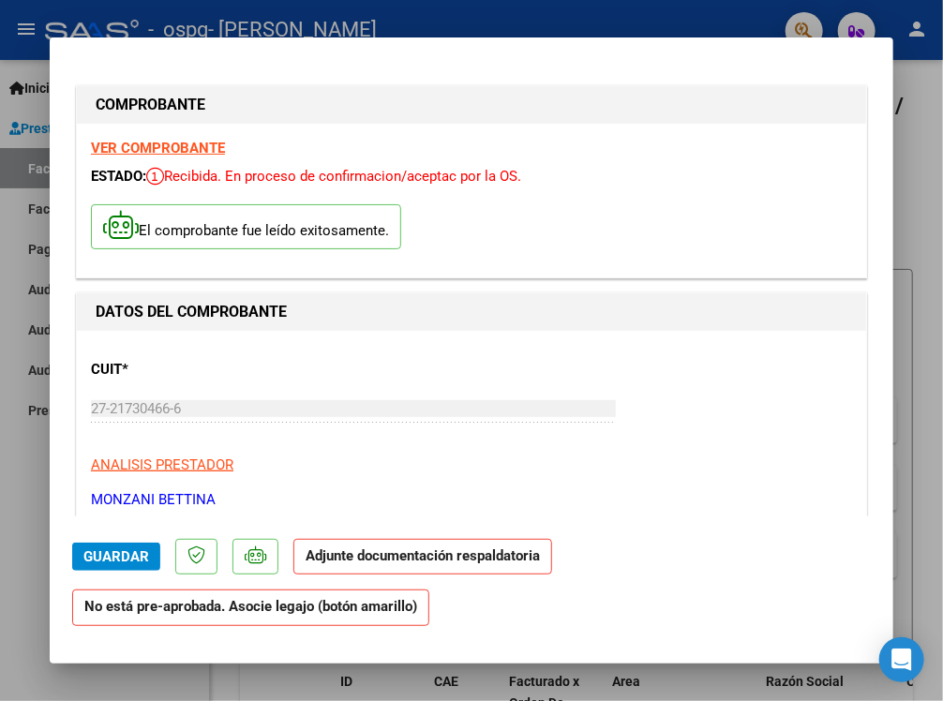
click at [650, 104] on h1 "COMPROBANTE" at bounding box center [472, 105] width 752 height 23
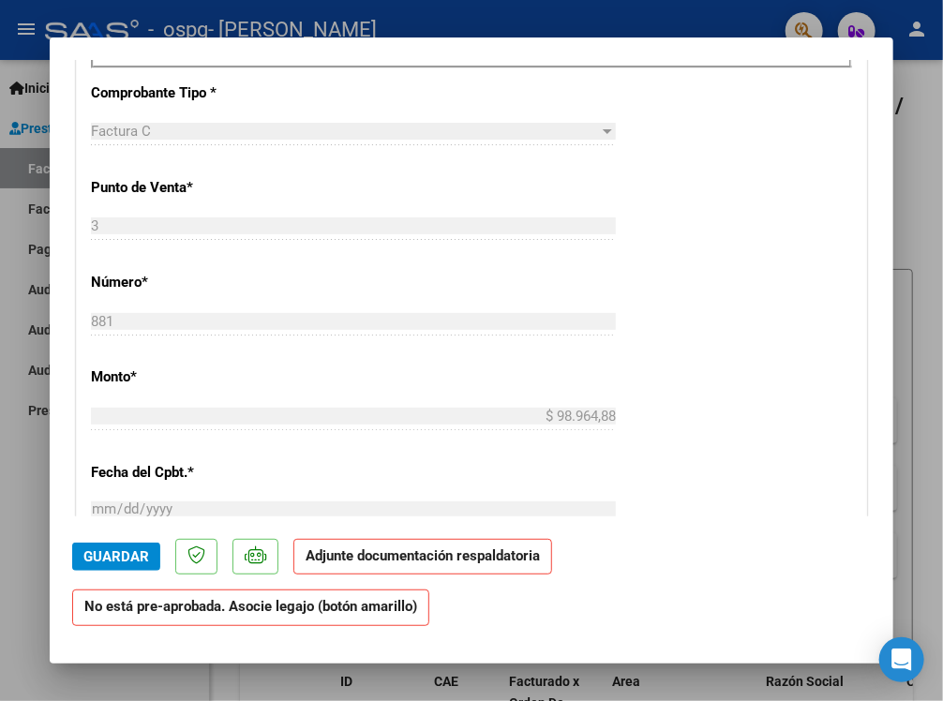
scroll to position [736, 0]
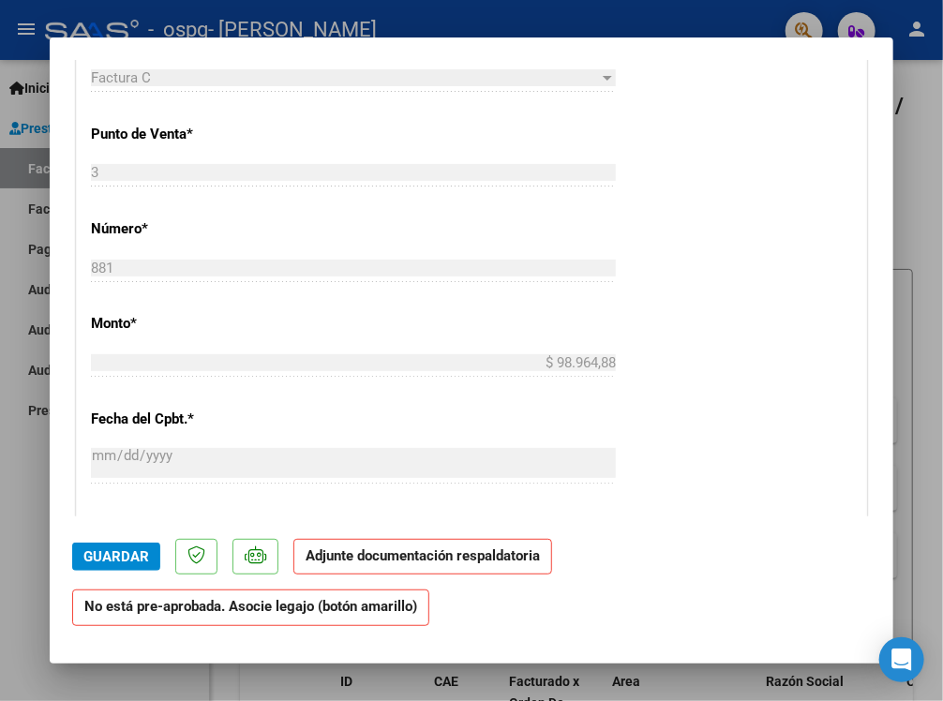
click at [403, 559] on strong "Adjunte documentación respaldatoria" at bounding box center [423, 556] width 234 height 17
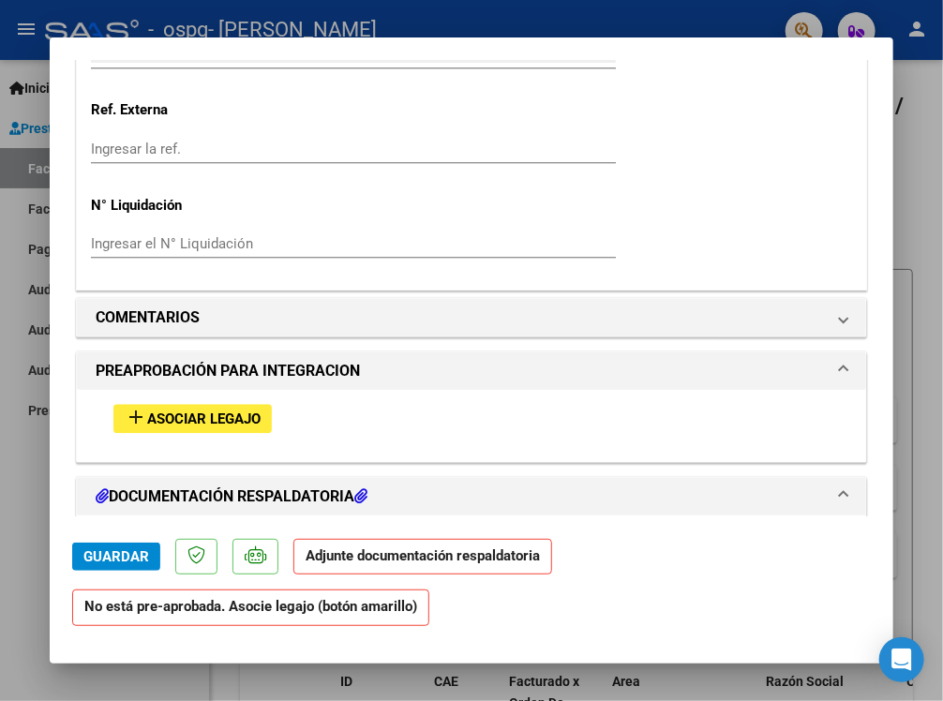
scroll to position [1392, 0]
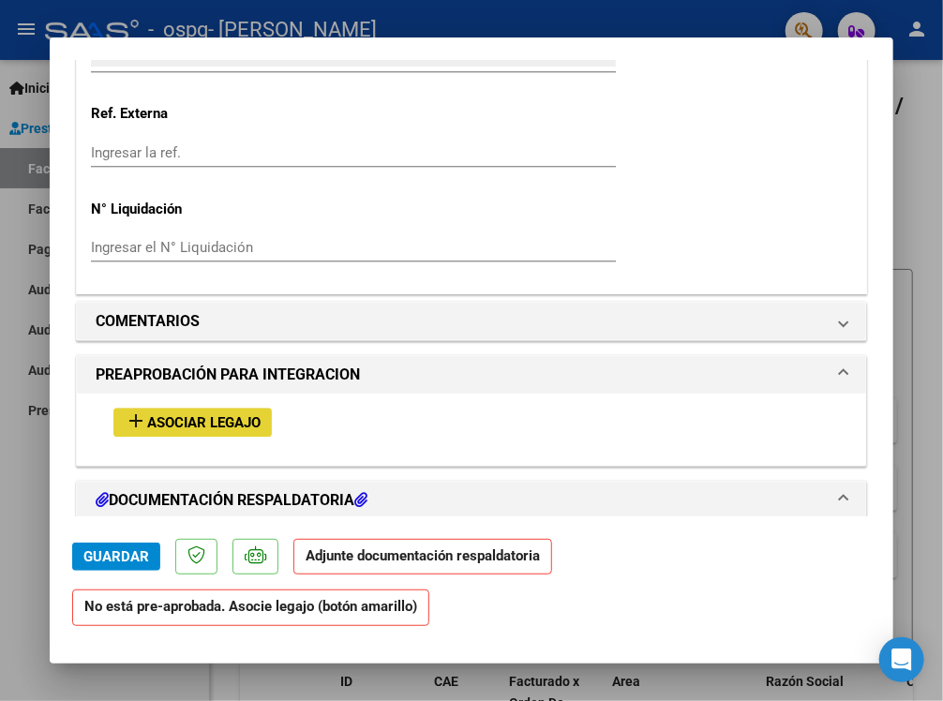
click at [229, 418] on span "Asociar Legajo" at bounding box center [203, 423] width 113 height 17
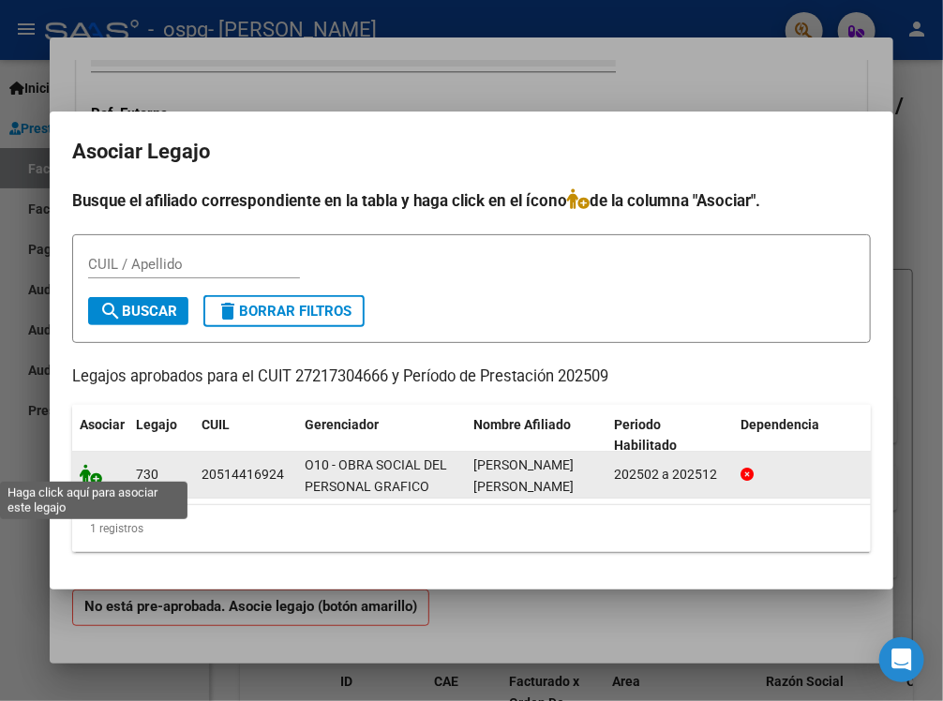
click at [90, 469] on icon at bounding box center [91, 474] width 23 height 21
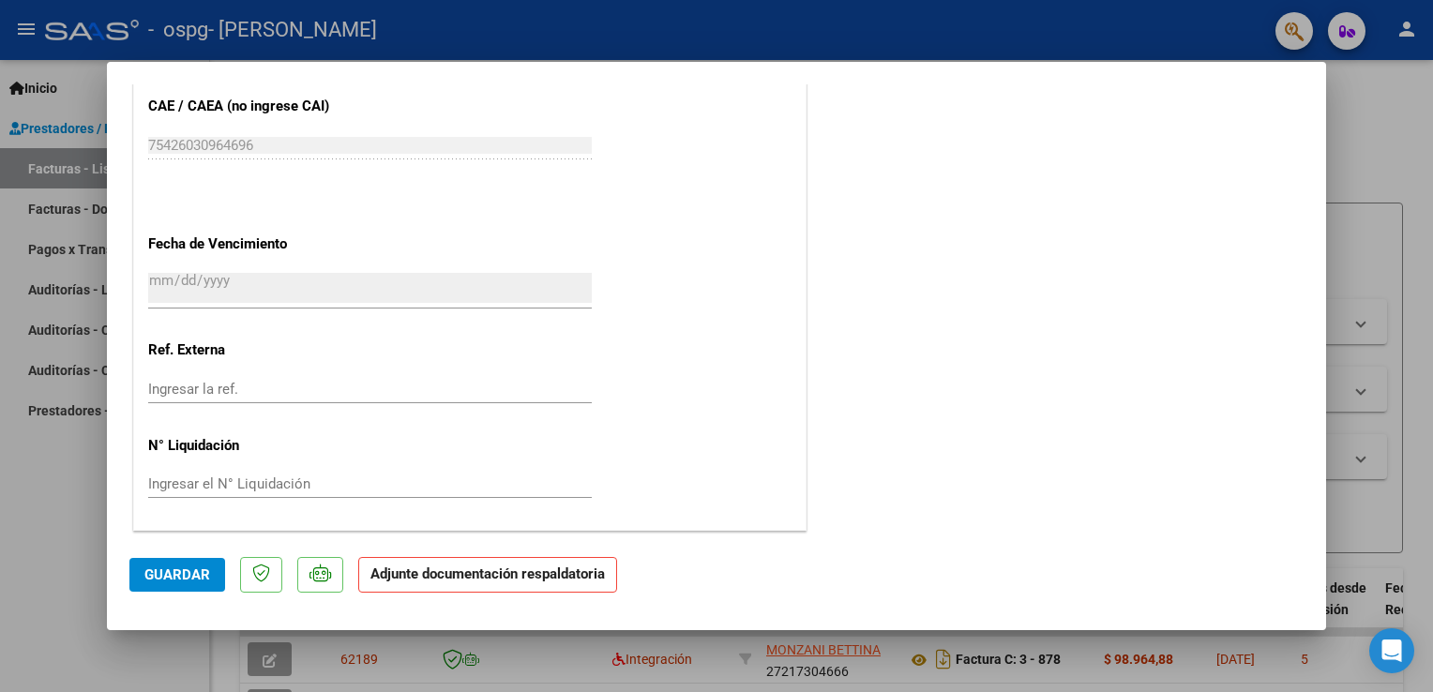
scroll to position [1227, 0]
click at [443, 578] on strong "Adjunte documentación respaldatoria" at bounding box center [487, 574] width 234 height 17
click at [186, 569] on span "Guardar" at bounding box center [177, 574] width 66 height 17
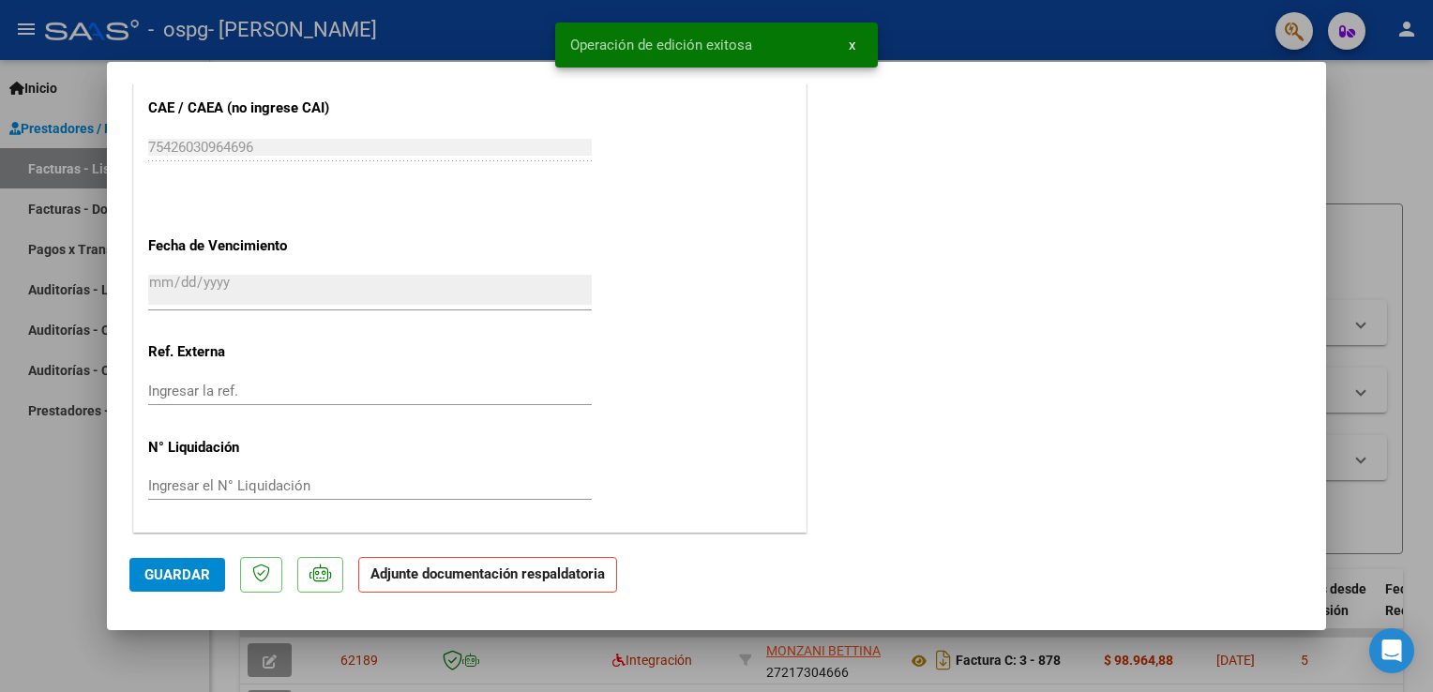
click at [407, 581] on strong "Adjunte documentación respaldatoria" at bounding box center [487, 574] width 234 height 17
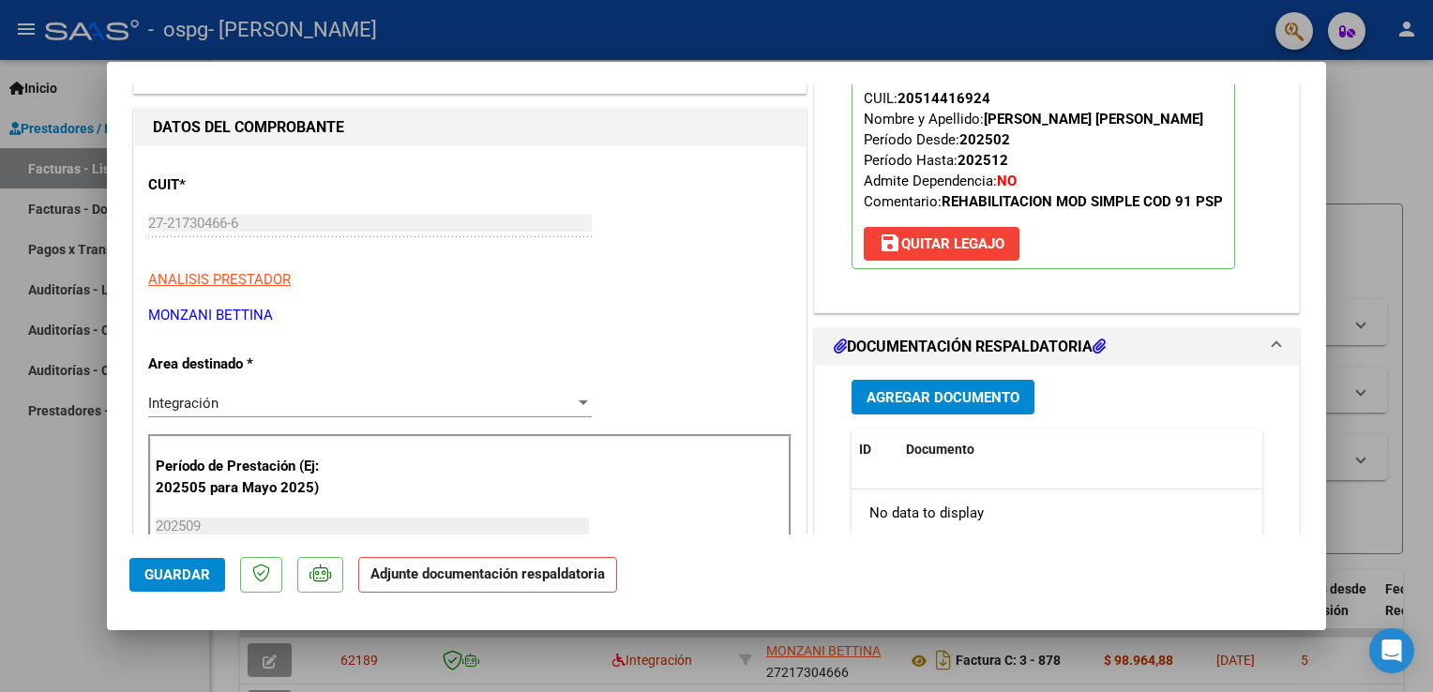
scroll to position [251, 0]
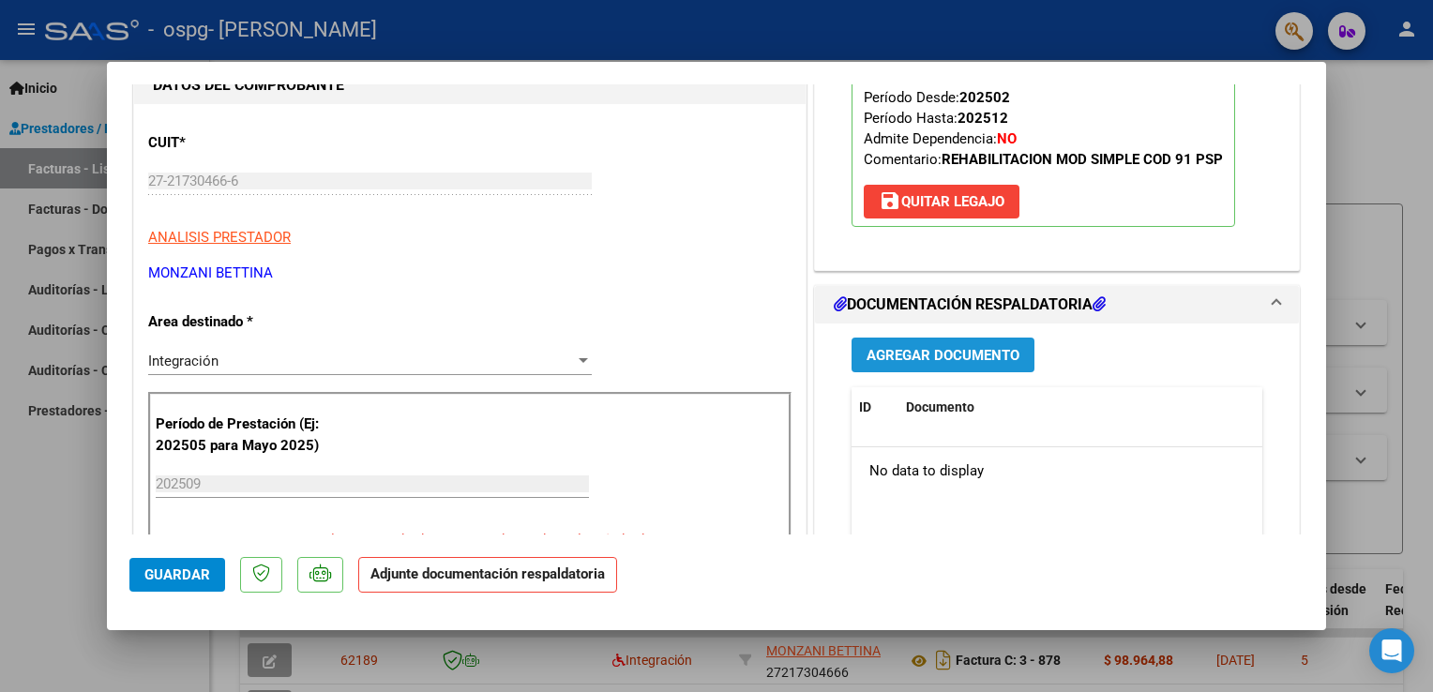
click at [922, 346] on span "Agregar Documento" at bounding box center [943, 354] width 153 height 17
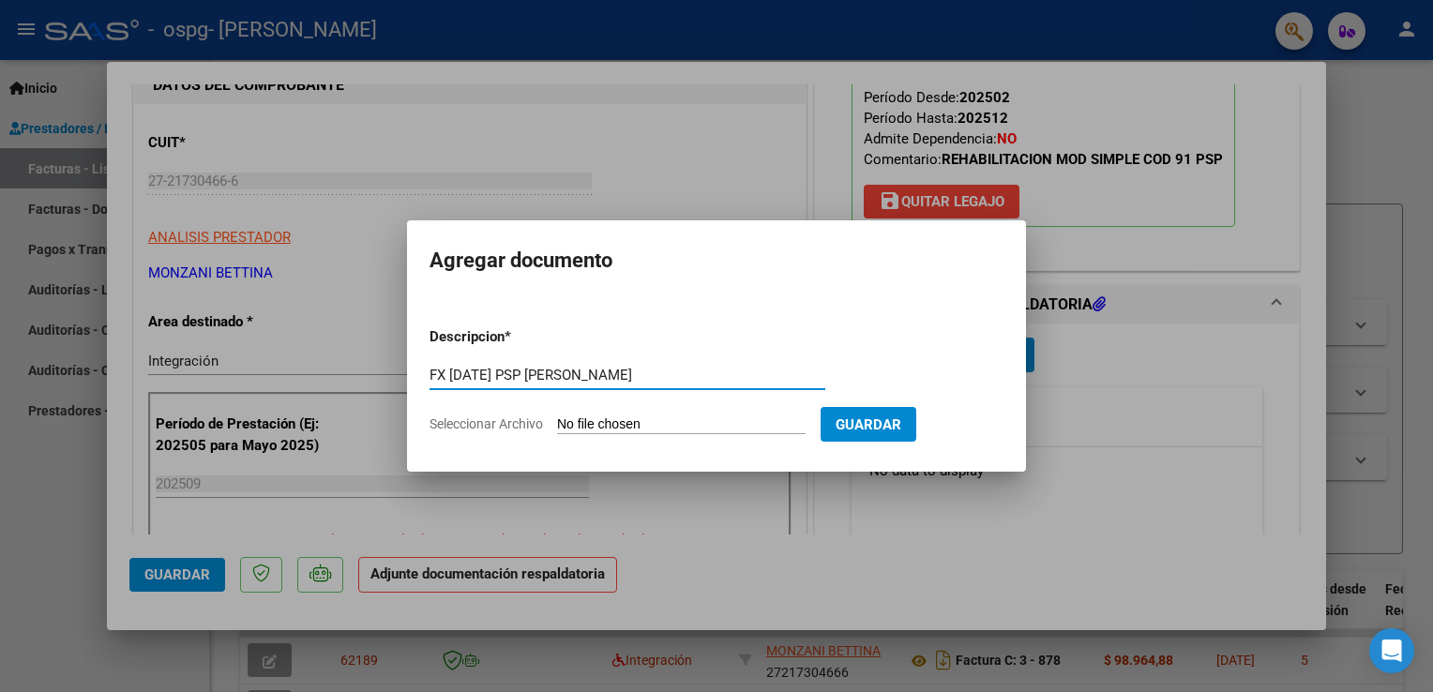
type input "FX [DATE] PSP [PERSON_NAME]"
click at [642, 422] on input "Seleccionar Archivo" at bounding box center [681, 425] width 249 height 18
type input "C:\fakepath\FX [PERSON_NAME] [DATE] PSP.pdf"
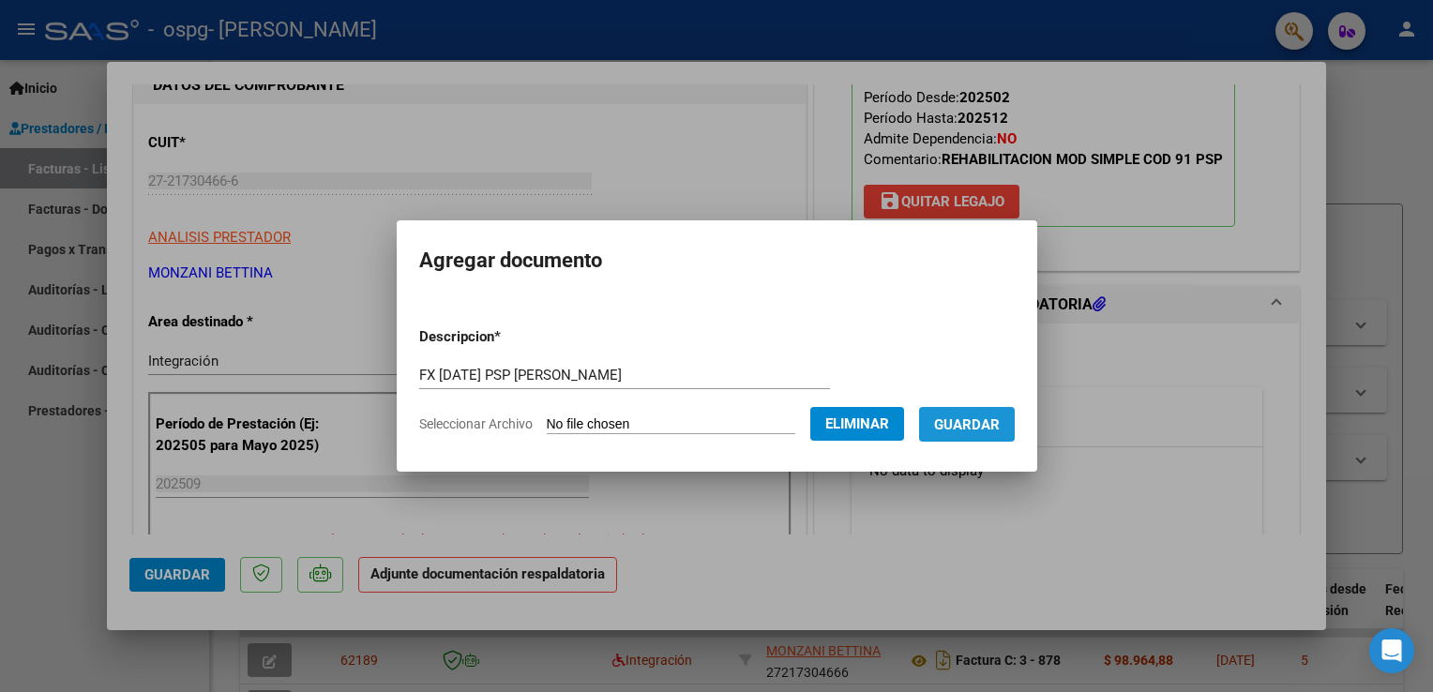
click at [950, 418] on span "Guardar" at bounding box center [967, 424] width 66 height 17
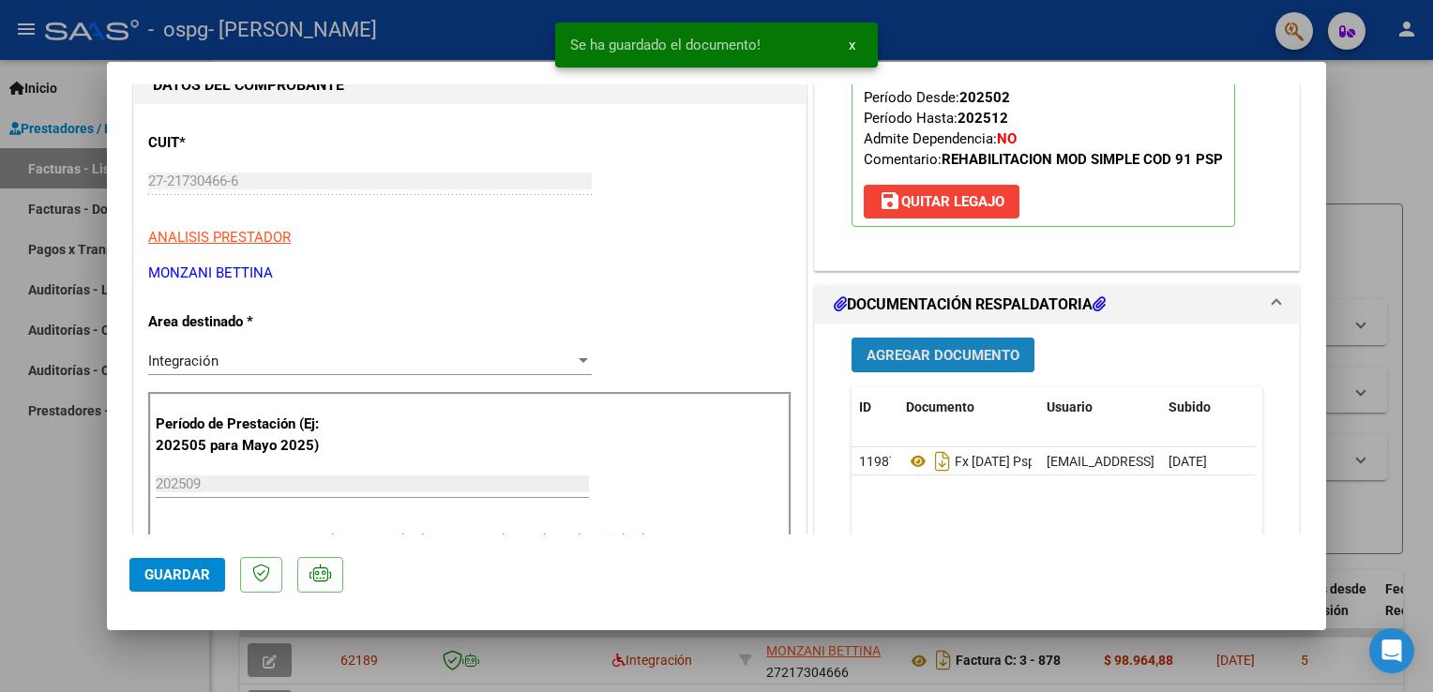
click at [932, 346] on span "Agregar Documento" at bounding box center [943, 354] width 153 height 17
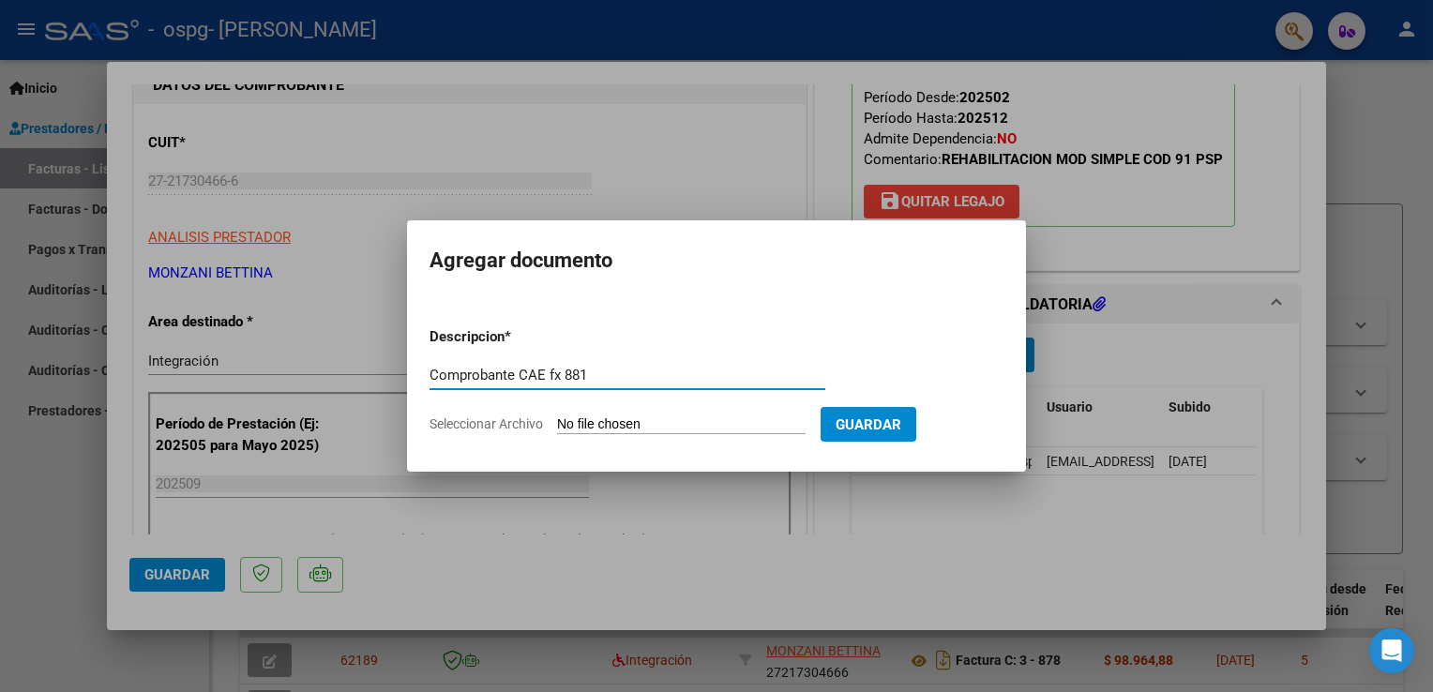
type input "Comprobante CAE fx 881"
click at [607, 419] on input "Seleccionar Archivo" at bounding box center [681, 425] width 249 height 18
type input "C:\fakepath\Constatación de Comprobantes _ AFIP FX 881.pdf"
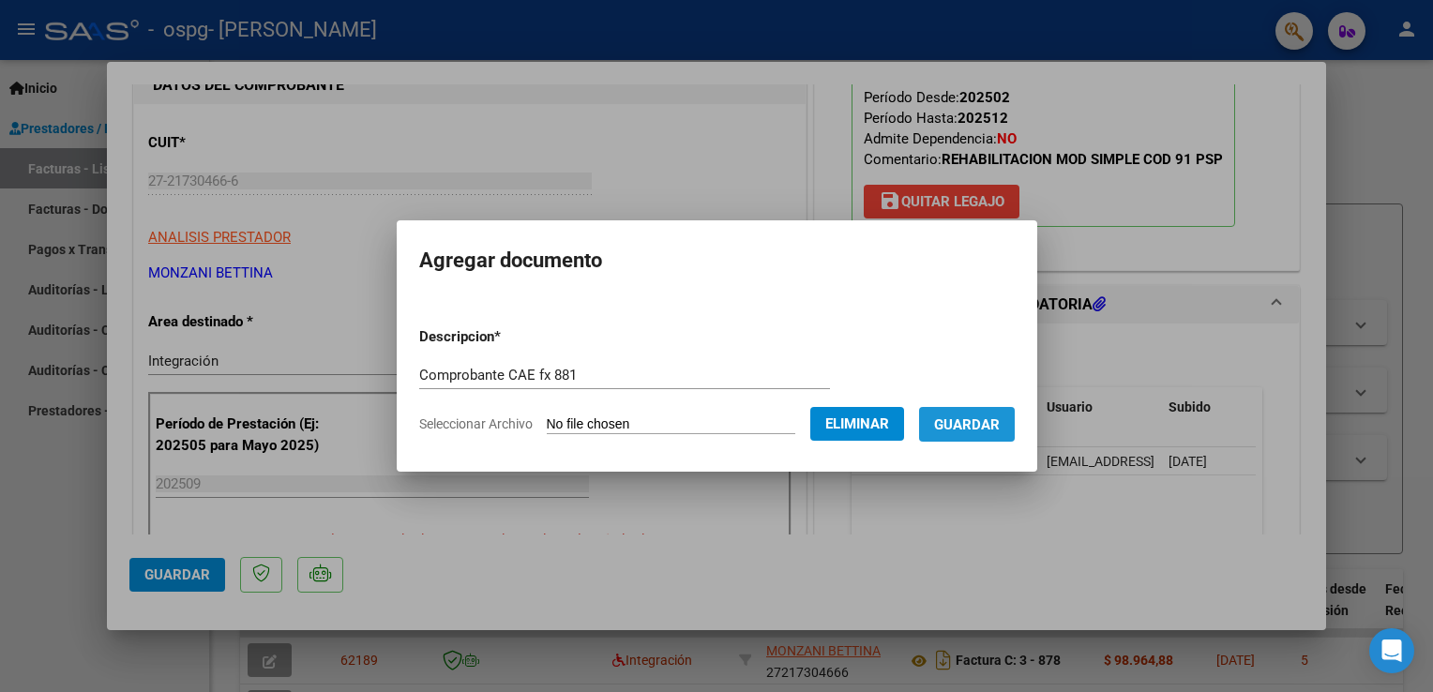
click at [979, 422] on span "Guardar" at bounding box center [967, 424] width 66 height 17
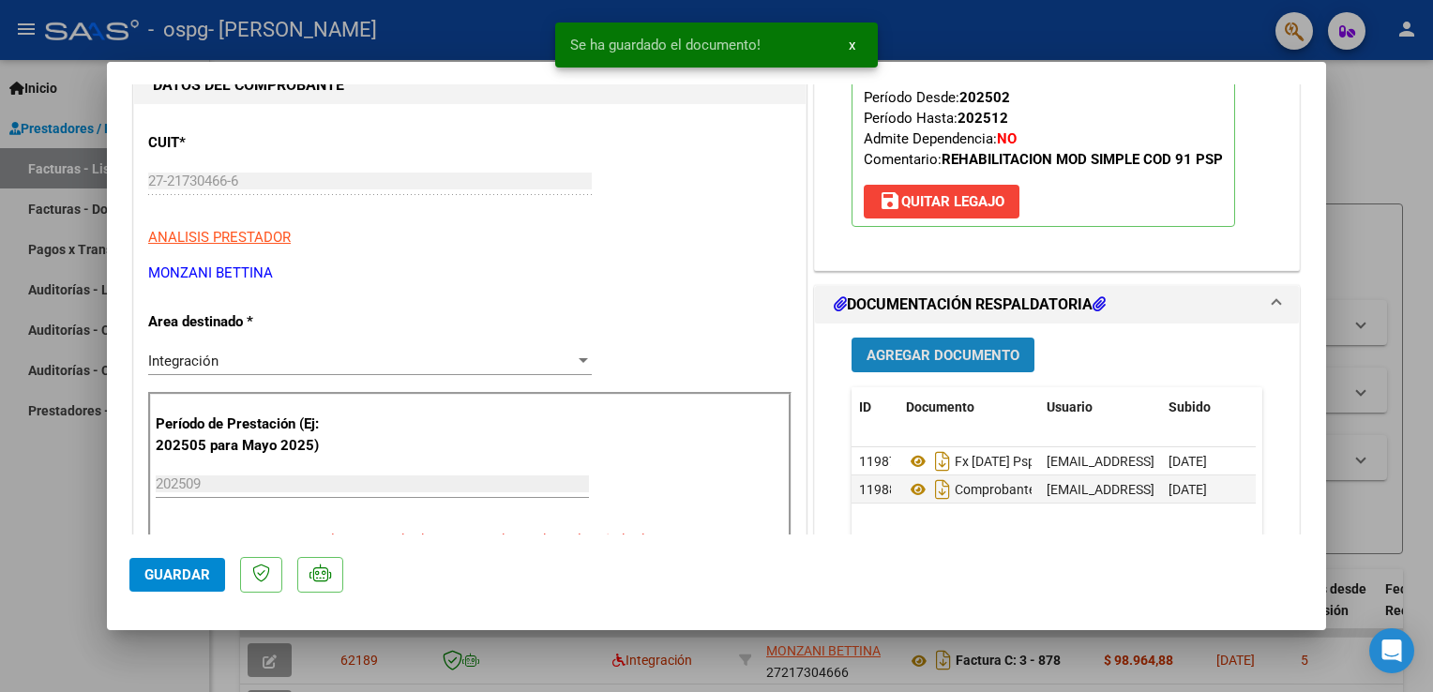
click at [905, 347] on span "Agregar Documento" at bounding box center [943, 355] width 153 height 17
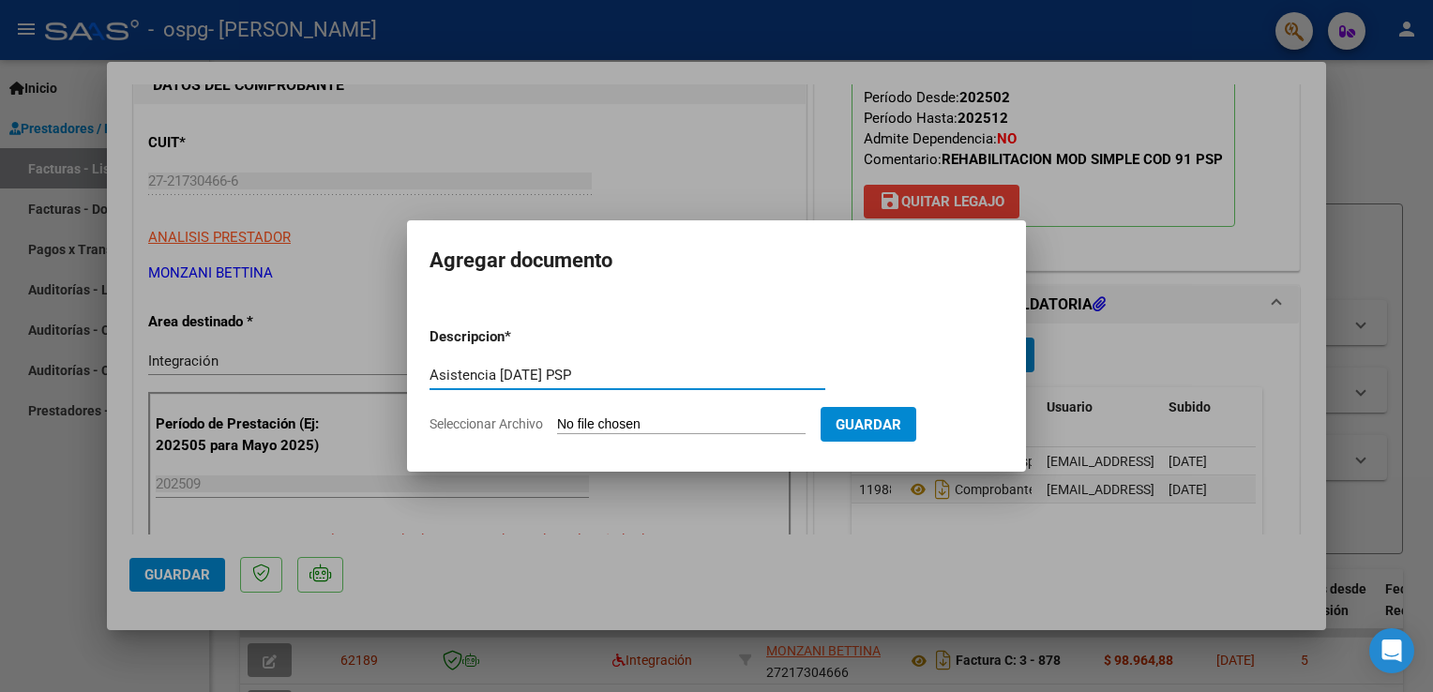
type input "Asistencia [DATE] PSP"
click at [662, 423] on input "Seleccionar Archivo" at bounding box center [681, 425] width 249 height 18
type input "C:\fakepath\Asistencia [PERSON_NAME] [DATE] PSP.jpeg"
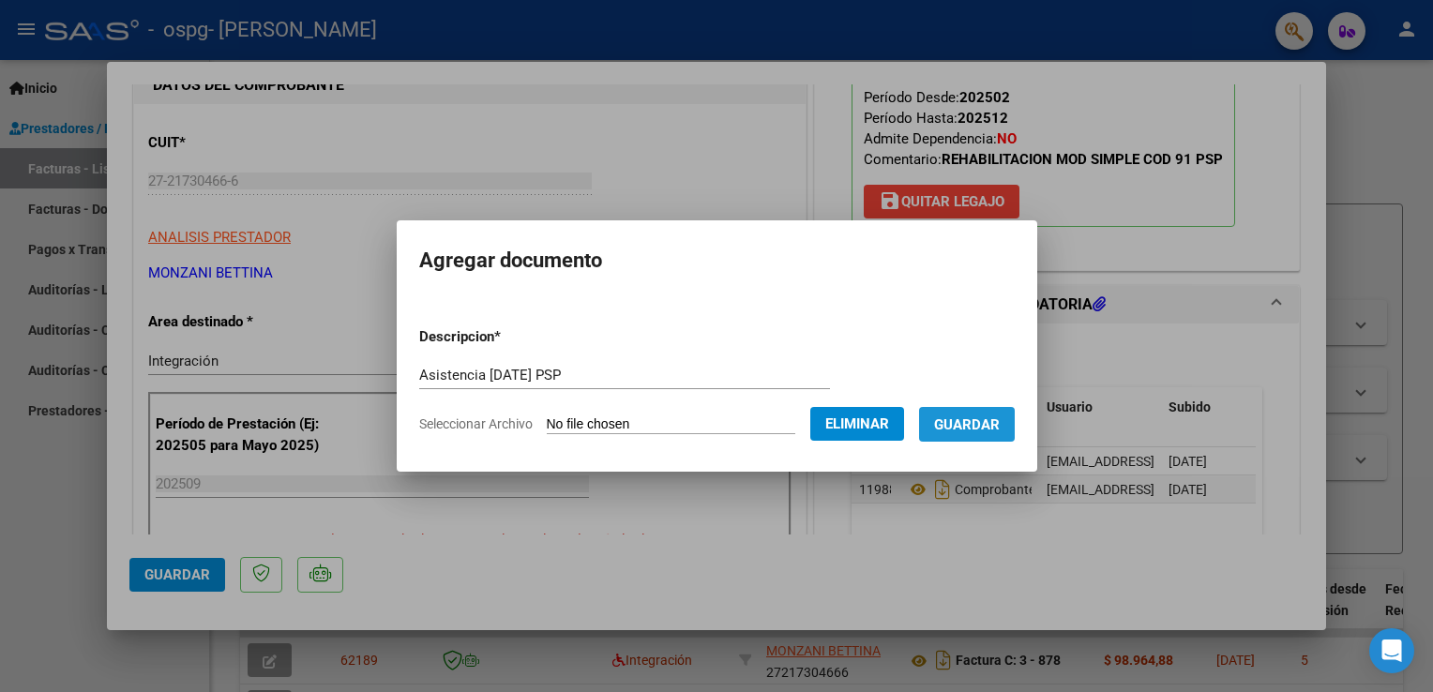
click at [983, 424] on span "Guardar" at bounding box center [967, 424] width 66 height 17
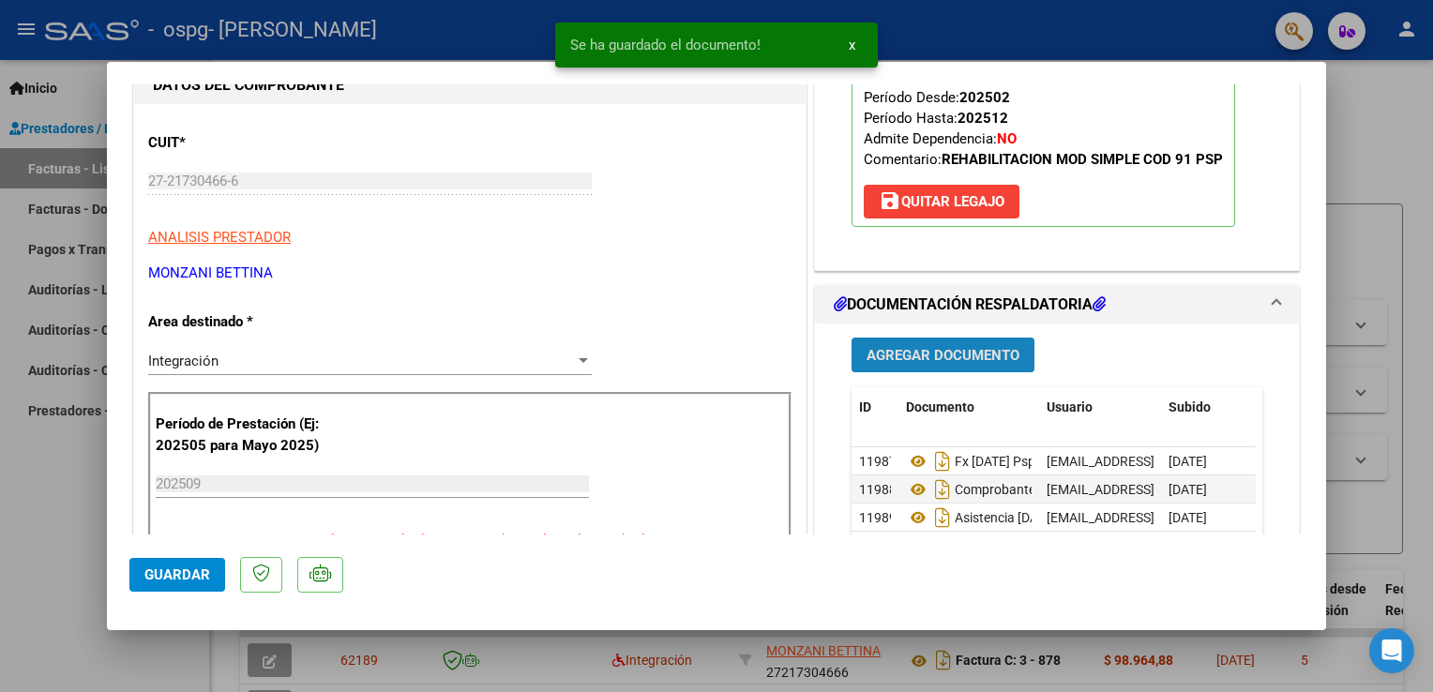
click at [928, 349] on span "Agregar Documento" at bounding box center [943, 355] width 153 height 17
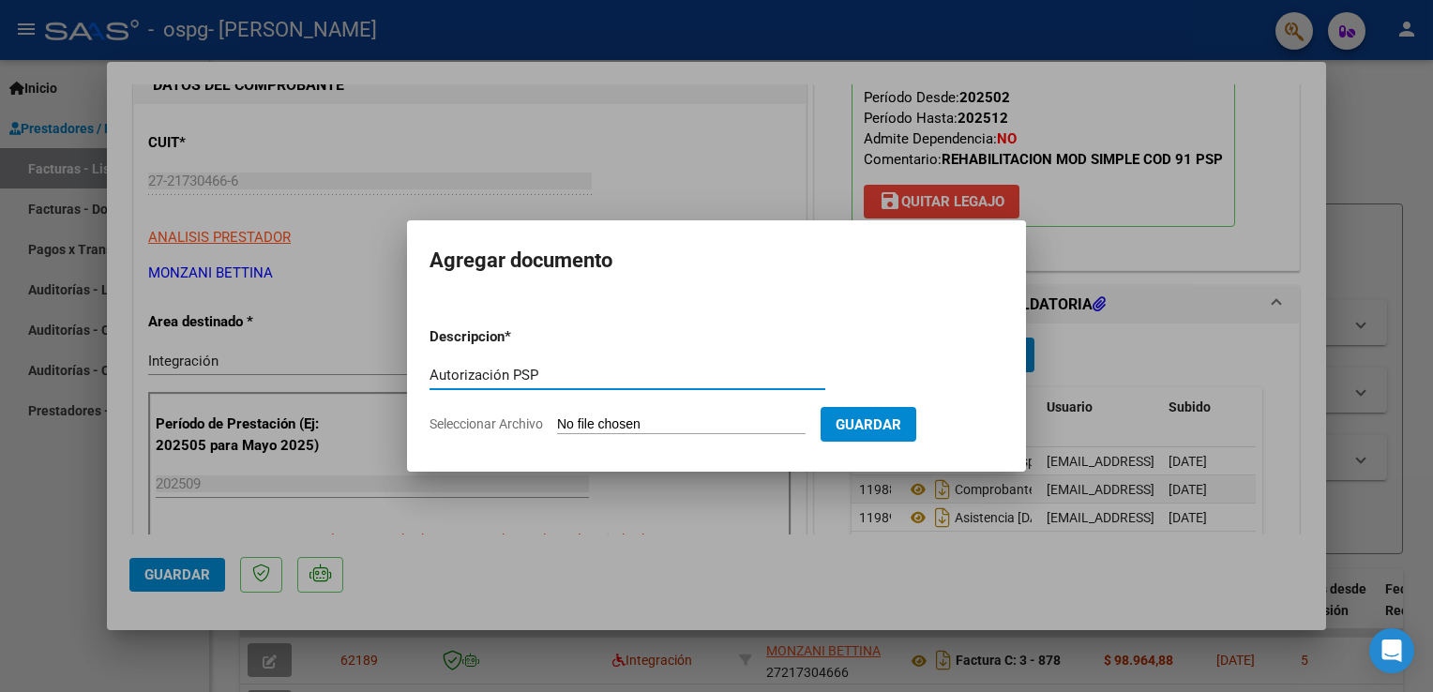
type input "Autorización PSP"
click at [674, 431] on input "Seleccionar Archivo" at bounding box center [681, 425] width 249 height 18
type input "C:\fakepath\[PERSON_NAME] PSP 2025 AUTORIZACION.octet-stream.pdf"
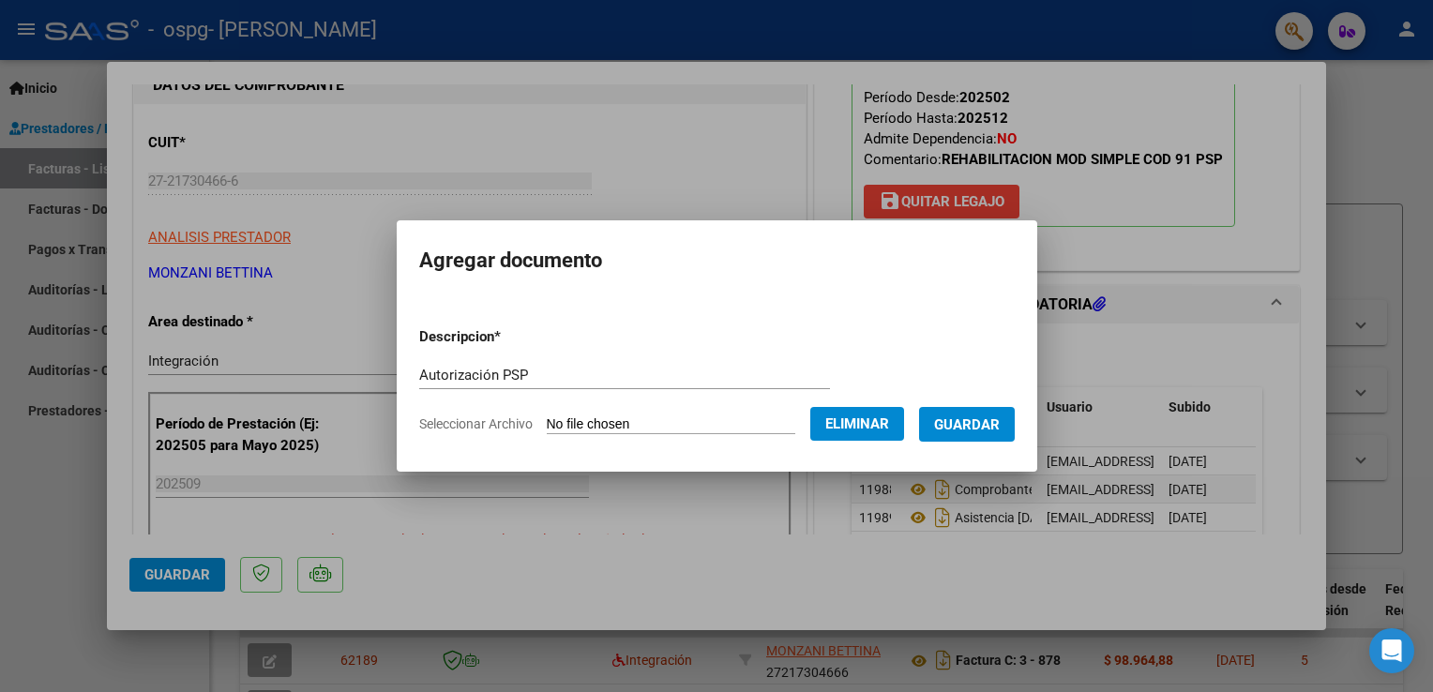
click at [960, 402] on form "Descripcion * Autorización PSP Escriba aquí una descripcion Seleccionar Archivo…" at bounding box center [717, 380] width 596 height 137
click at [968, 422] on span "Guardar" at bounding box center [967, 424] width 66 height 17
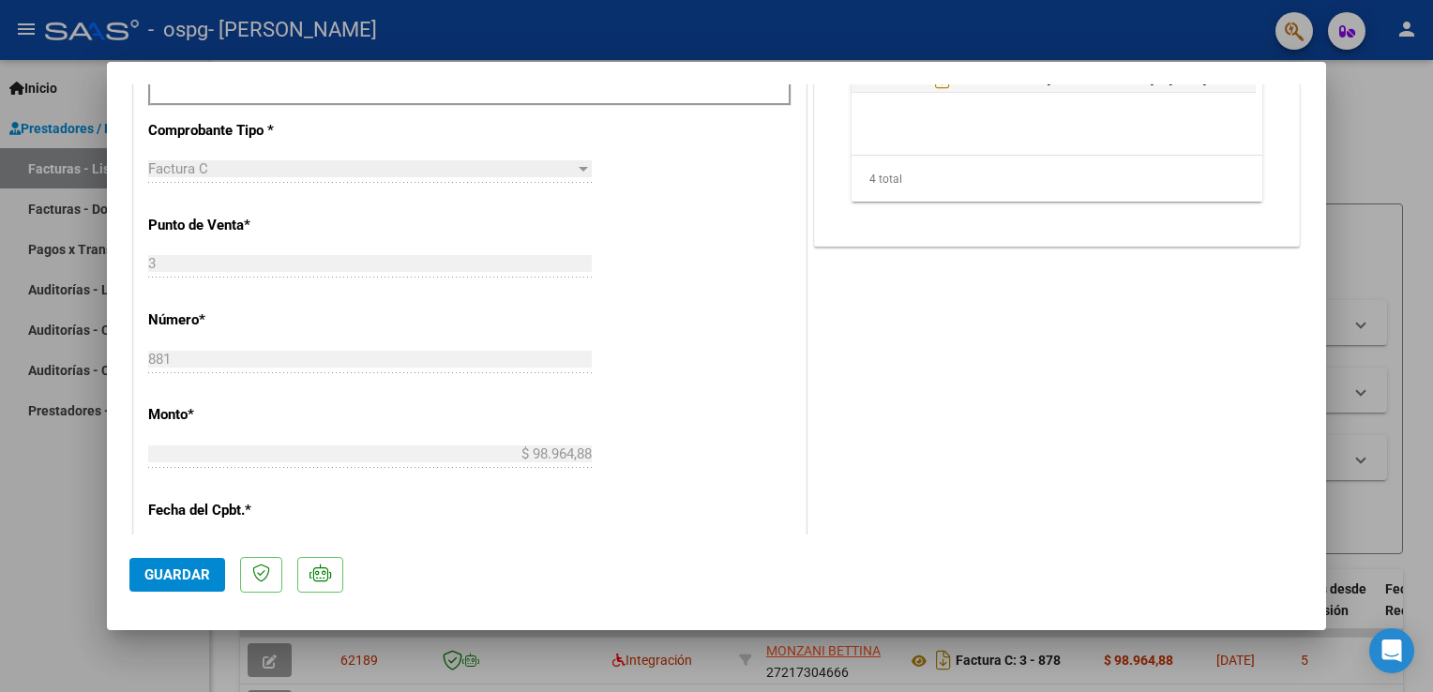
scroll to position [705, 0]
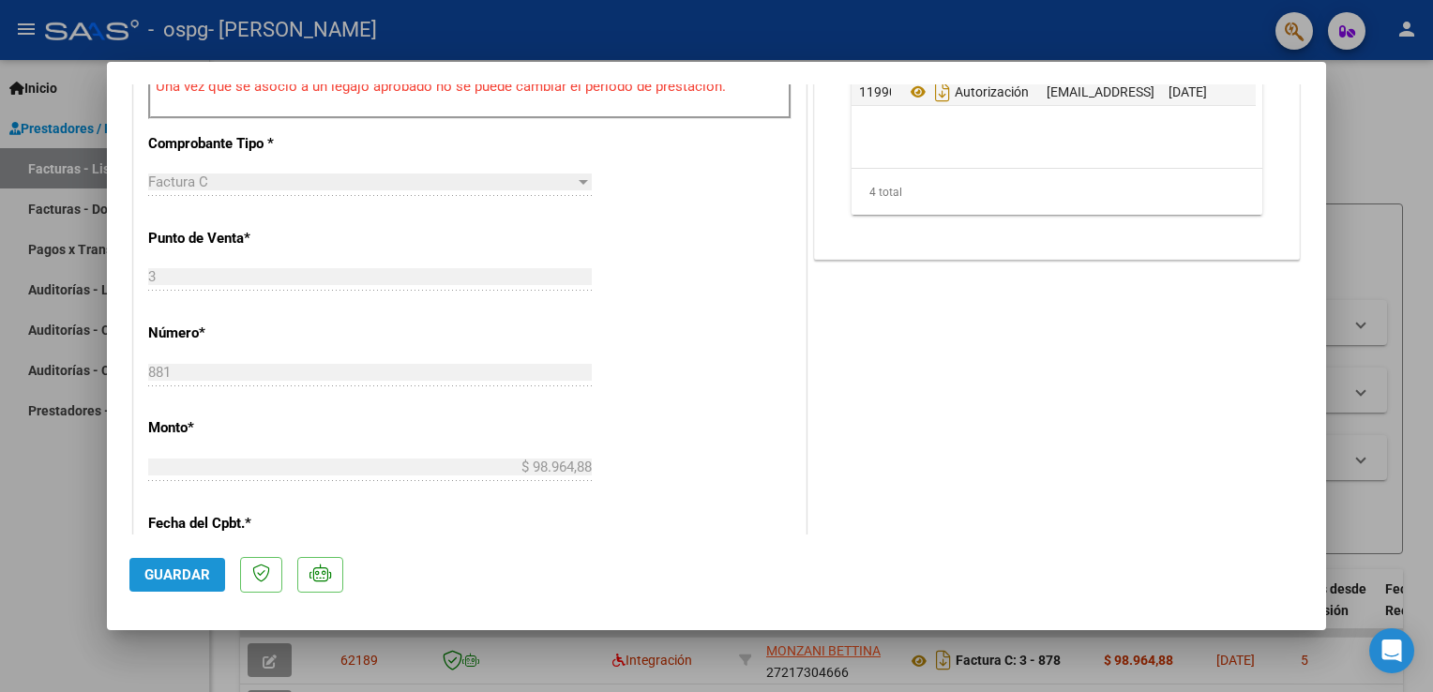
click at [178, 576] on span "Guardar" at bounding box center [177, 574] width 66 height 17
